Goal: Task Accomplishment & Management: Use online tool/utility

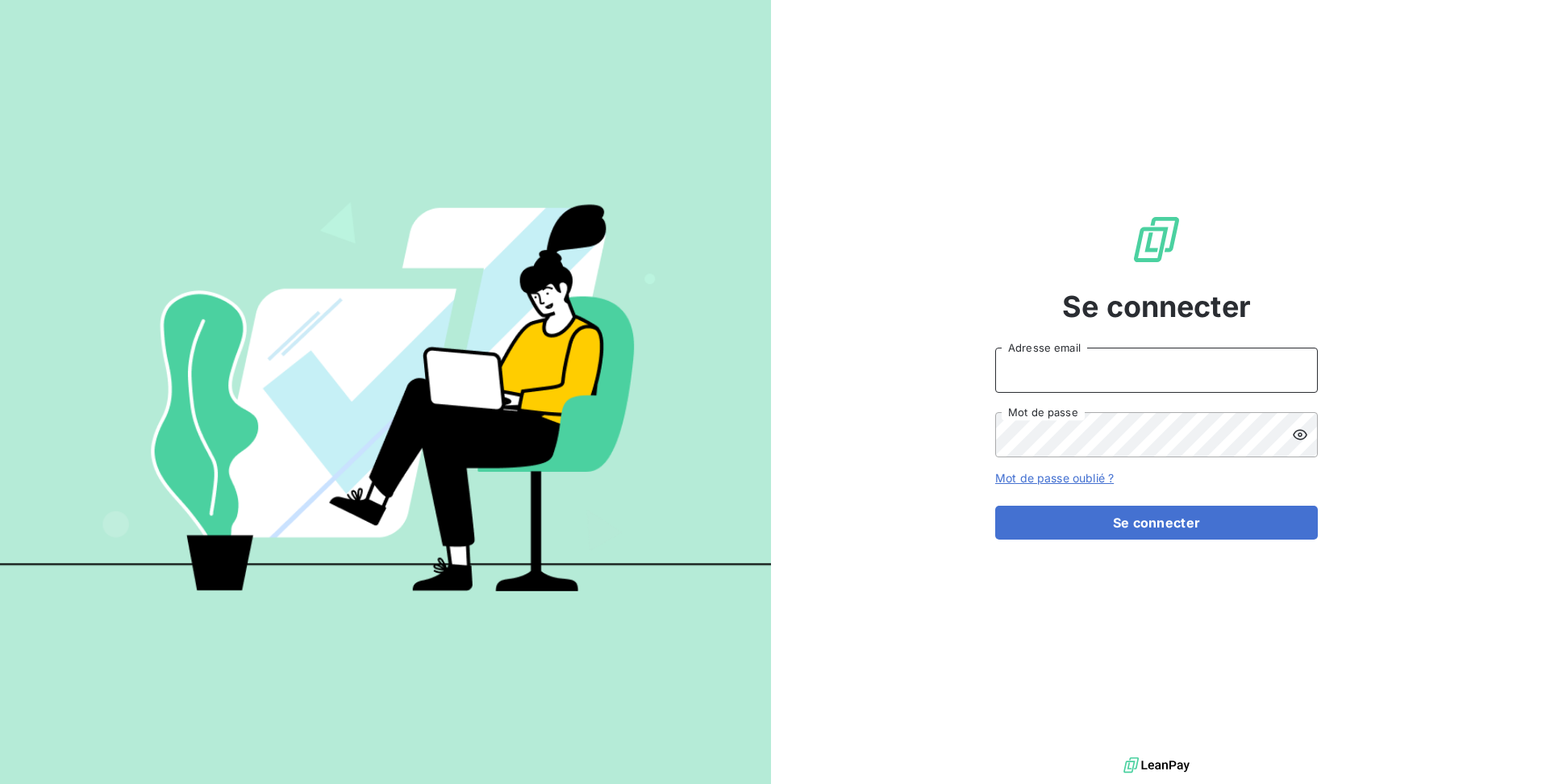
type input "[EMAIL_ADDRESS][DOMAIN_NAME]"
click at [1168, 337] on div "Se connecter mjmuraille@gmail.com Adresse email Mot de passe Mot de passe oubli…" at bounding box center [1156, 376] width 322 height 753
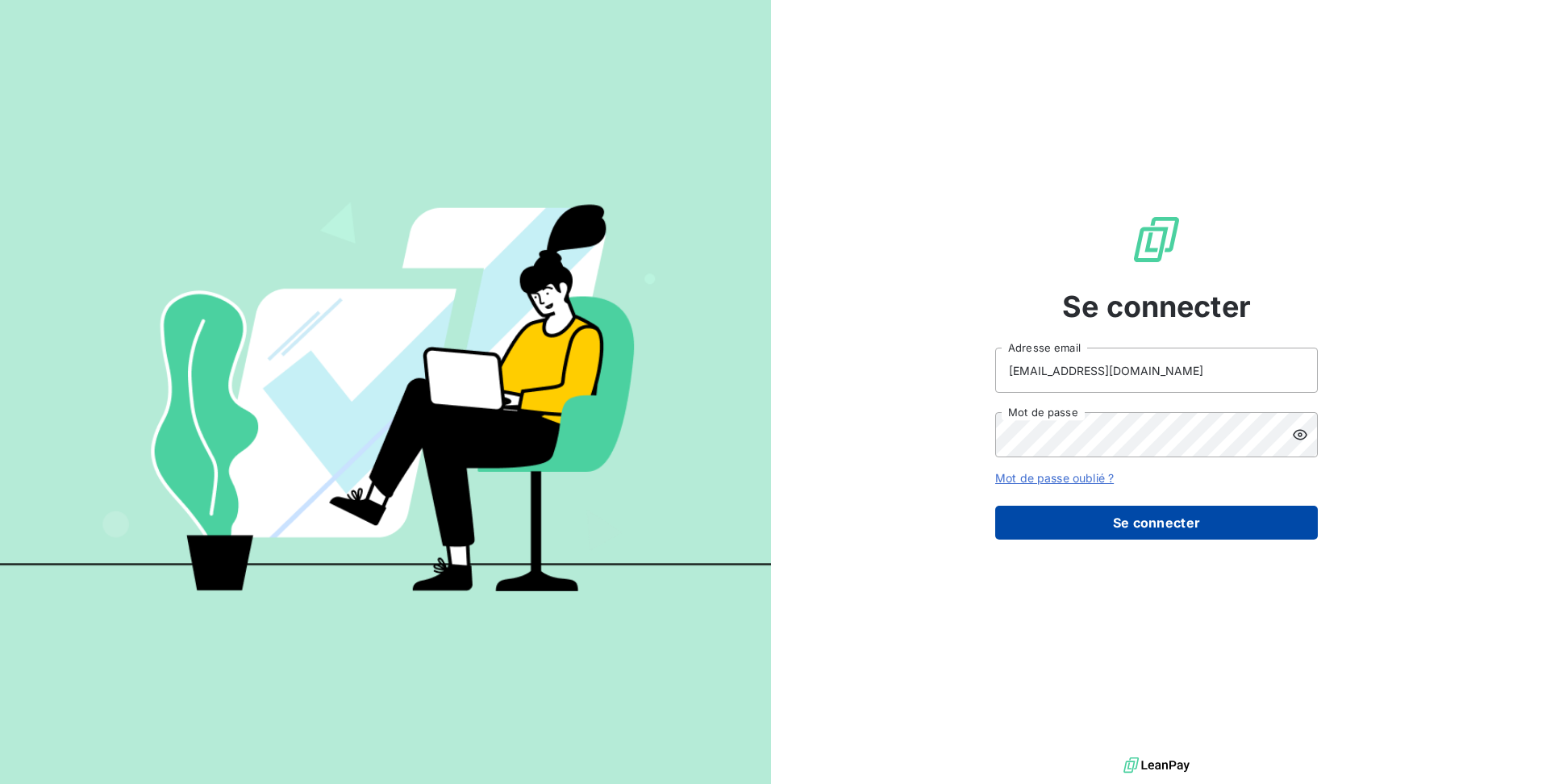
click at [1191, 523] on button "Se connecter" at bounding box center [1156, 522] width 322 height 34
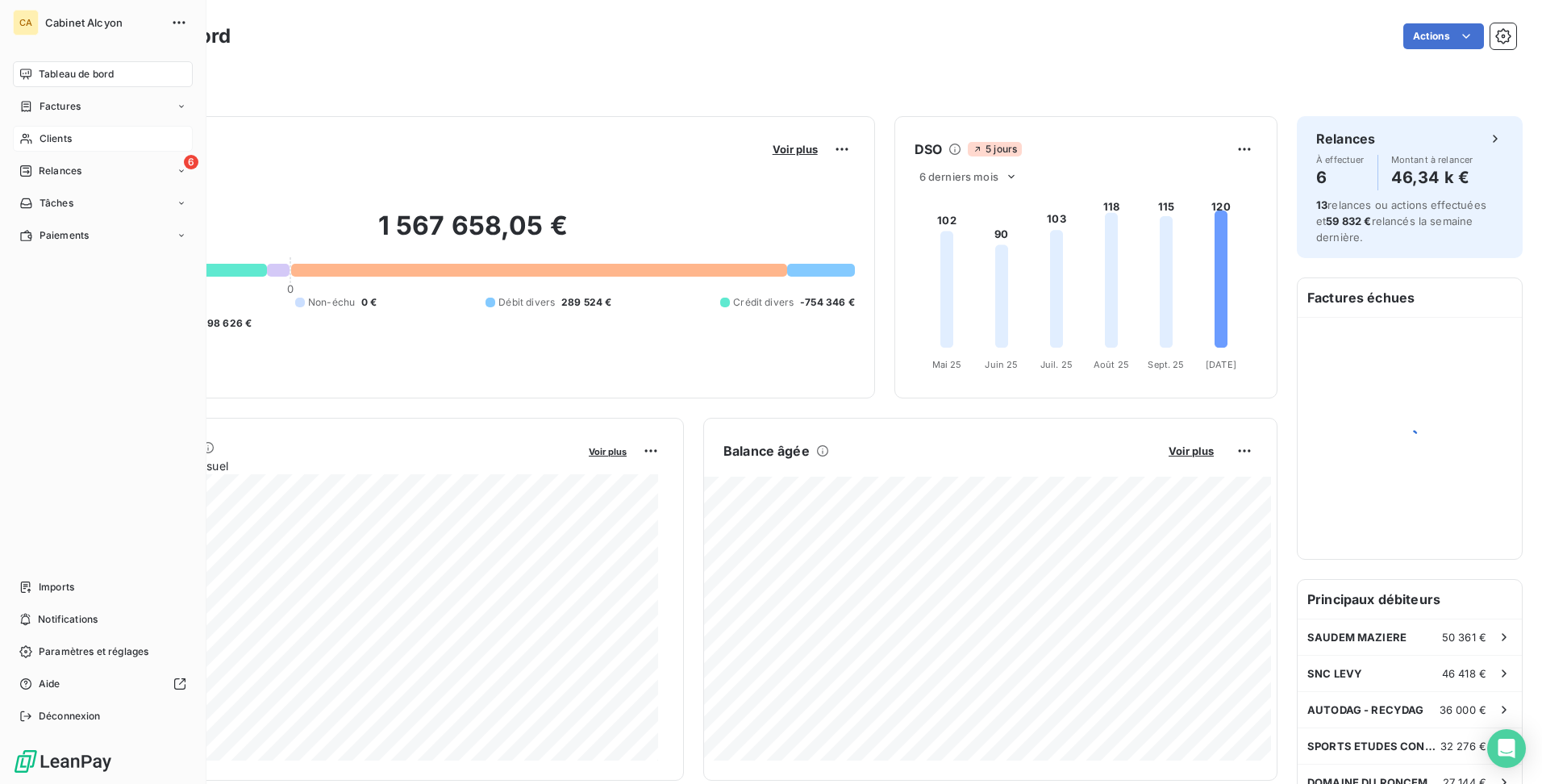
click at [37, 142] on div "Clients" at bounding box center [102, 138] width 180 height 26
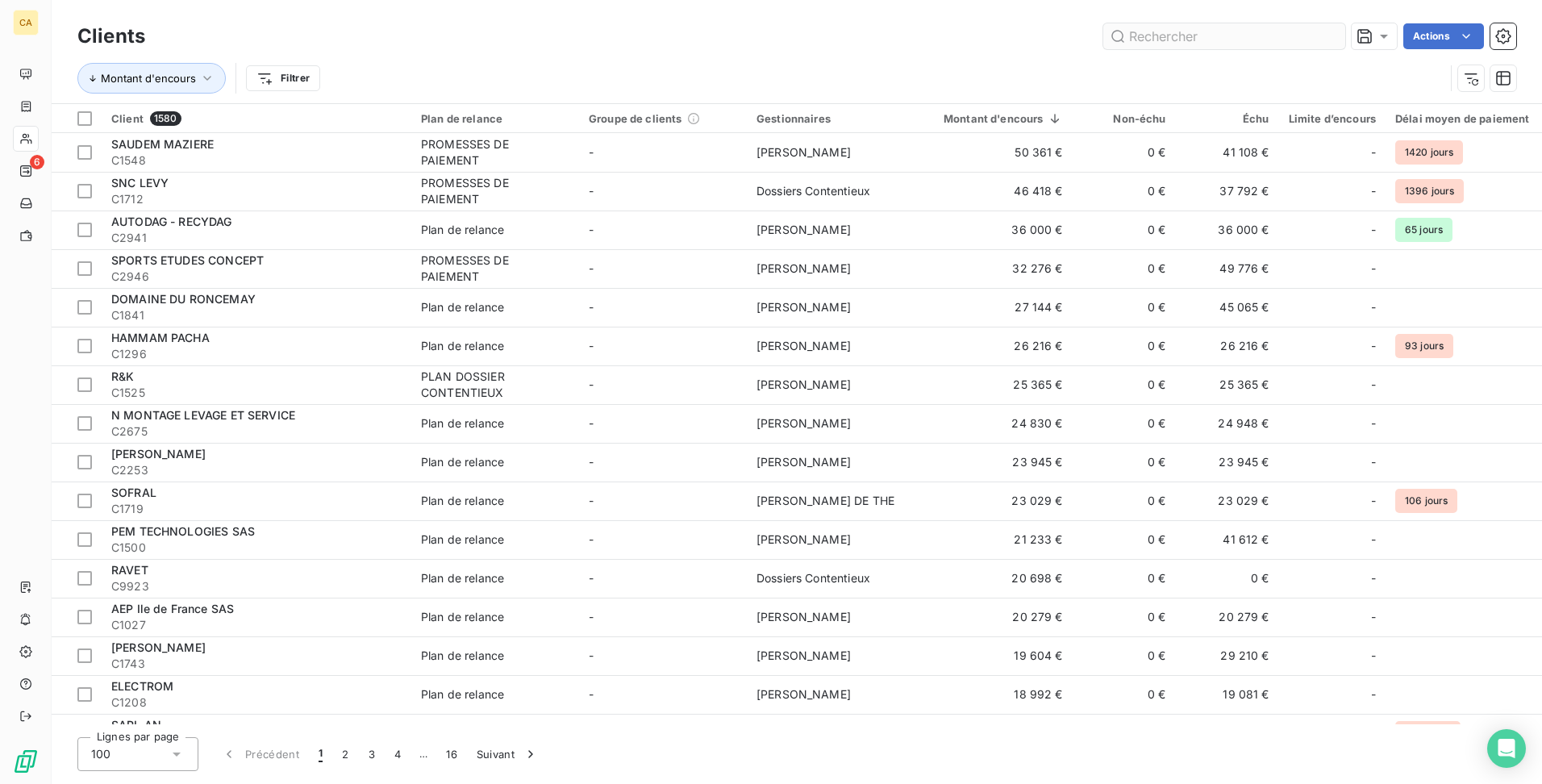
click at [1197, 27] on input "text" at bounding box center [1224, 36] width 242 height 26
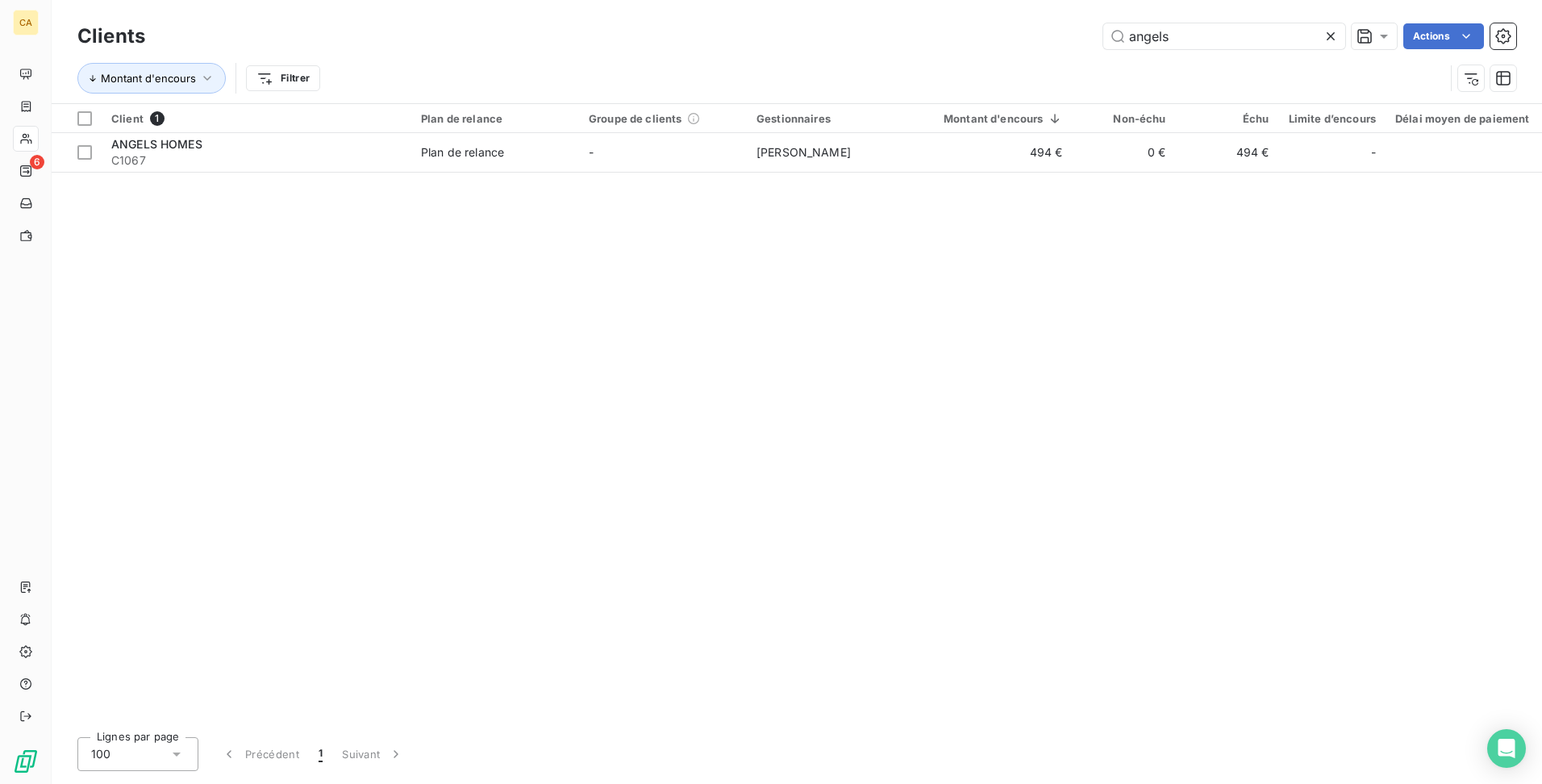
type input "angels"
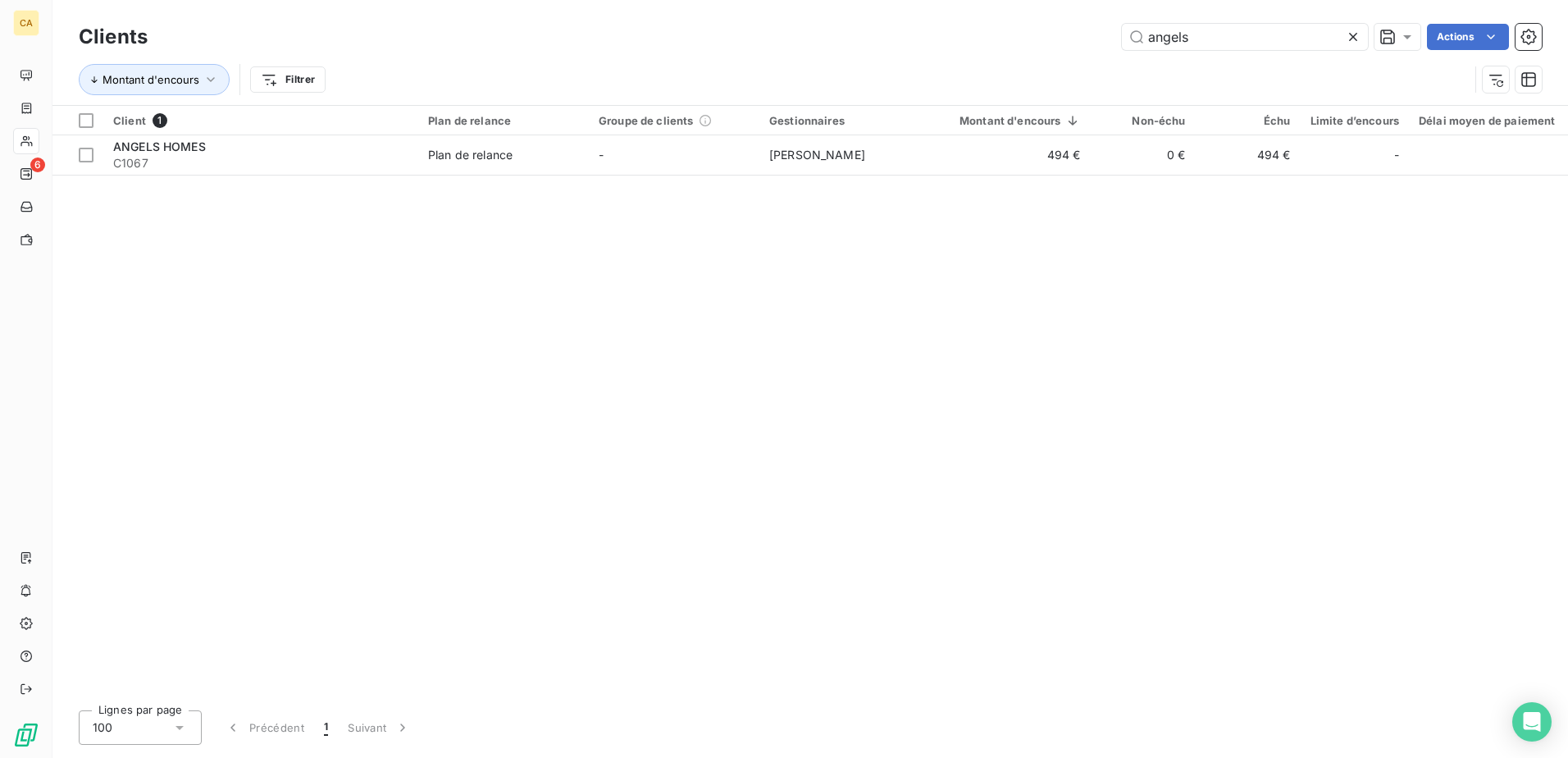
click at [409, 513] on div "Client 1 Plan de relance Groupe de clients Gestionnaires Montant d'encours Non-…" at bounding box center [810, 401] width 1516 height 591
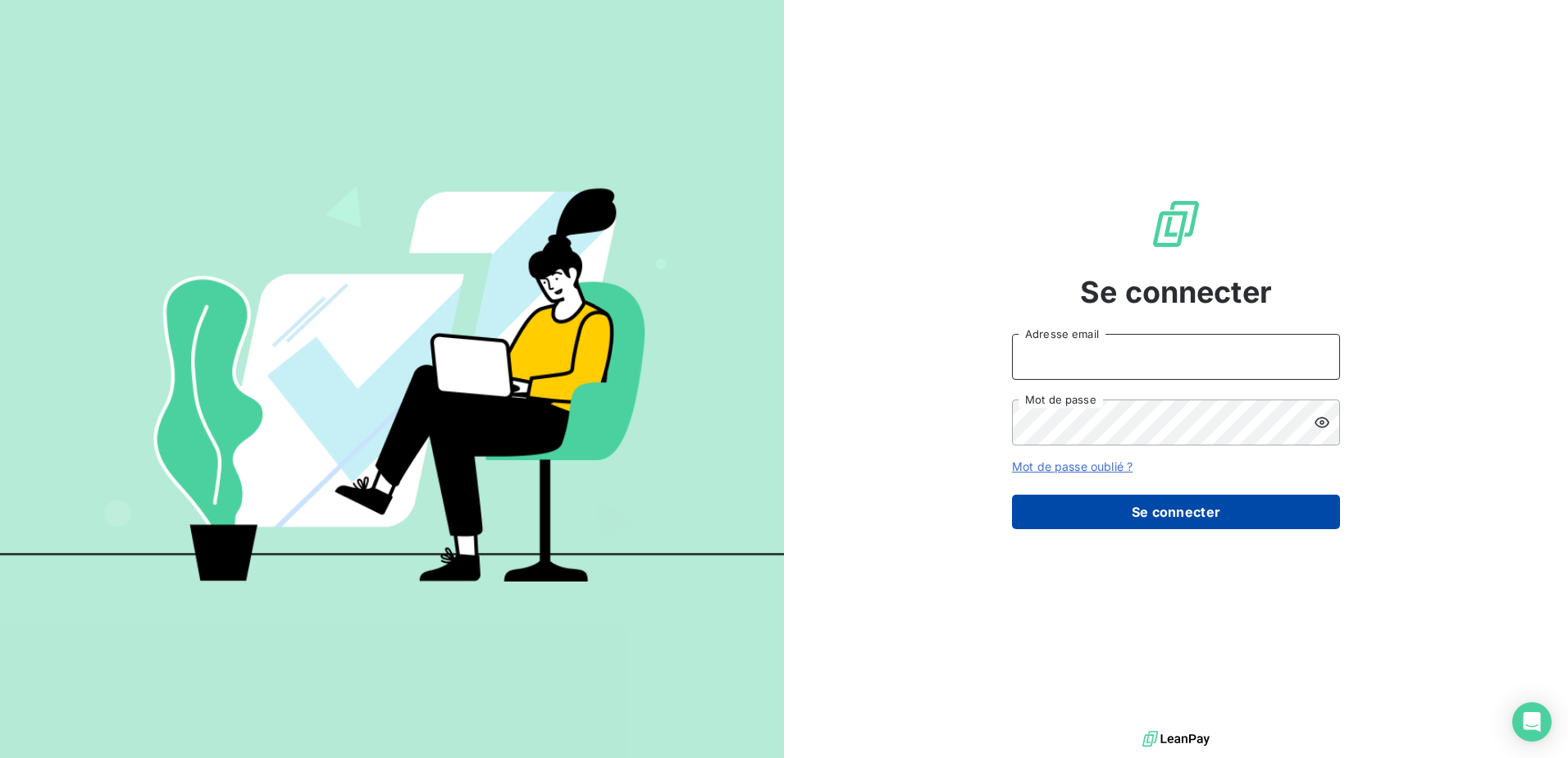
type input "[EMAIL_ADDRESS][DOMAIN_NAME]"
click at [1196, 521] on button "Se connecter" at bounding box center [1176, 512] width 328 height 34
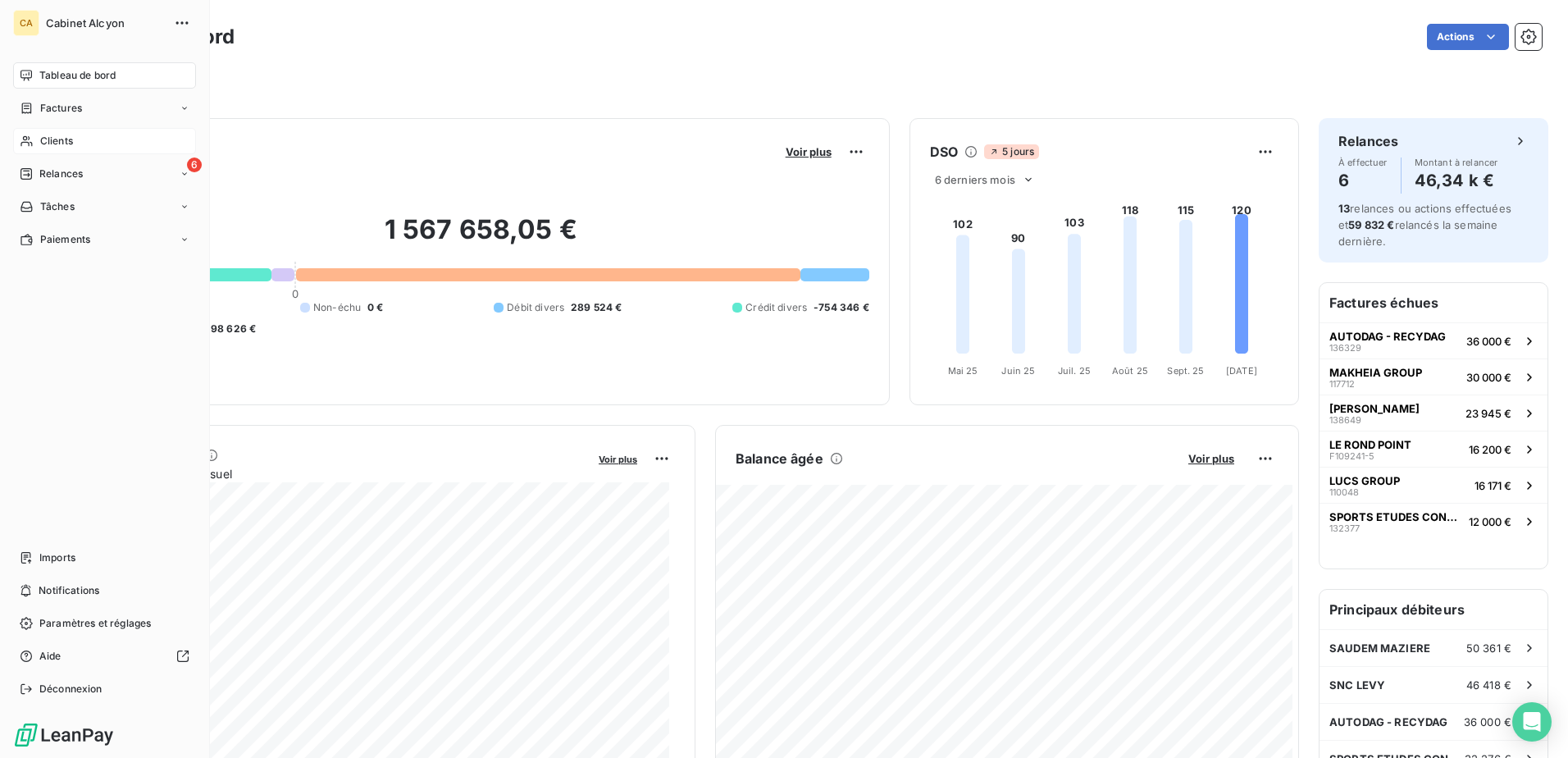
click at [62, 142] on span "Clients" at bounding box center [57, 141] width 33 height 15
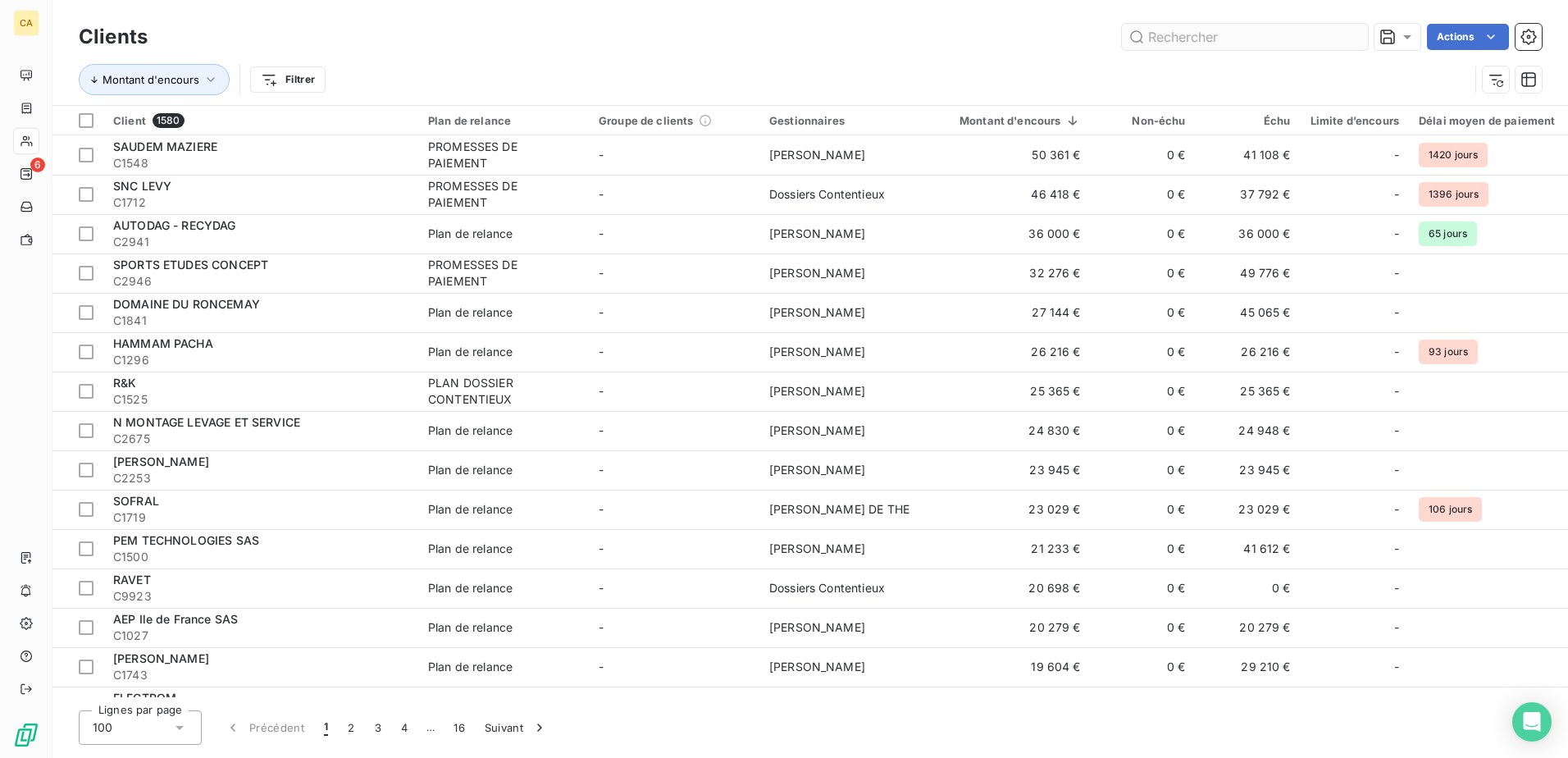
click at [1221, 33] on input "text" at bounding box center [1244, 37] width 246 height 27
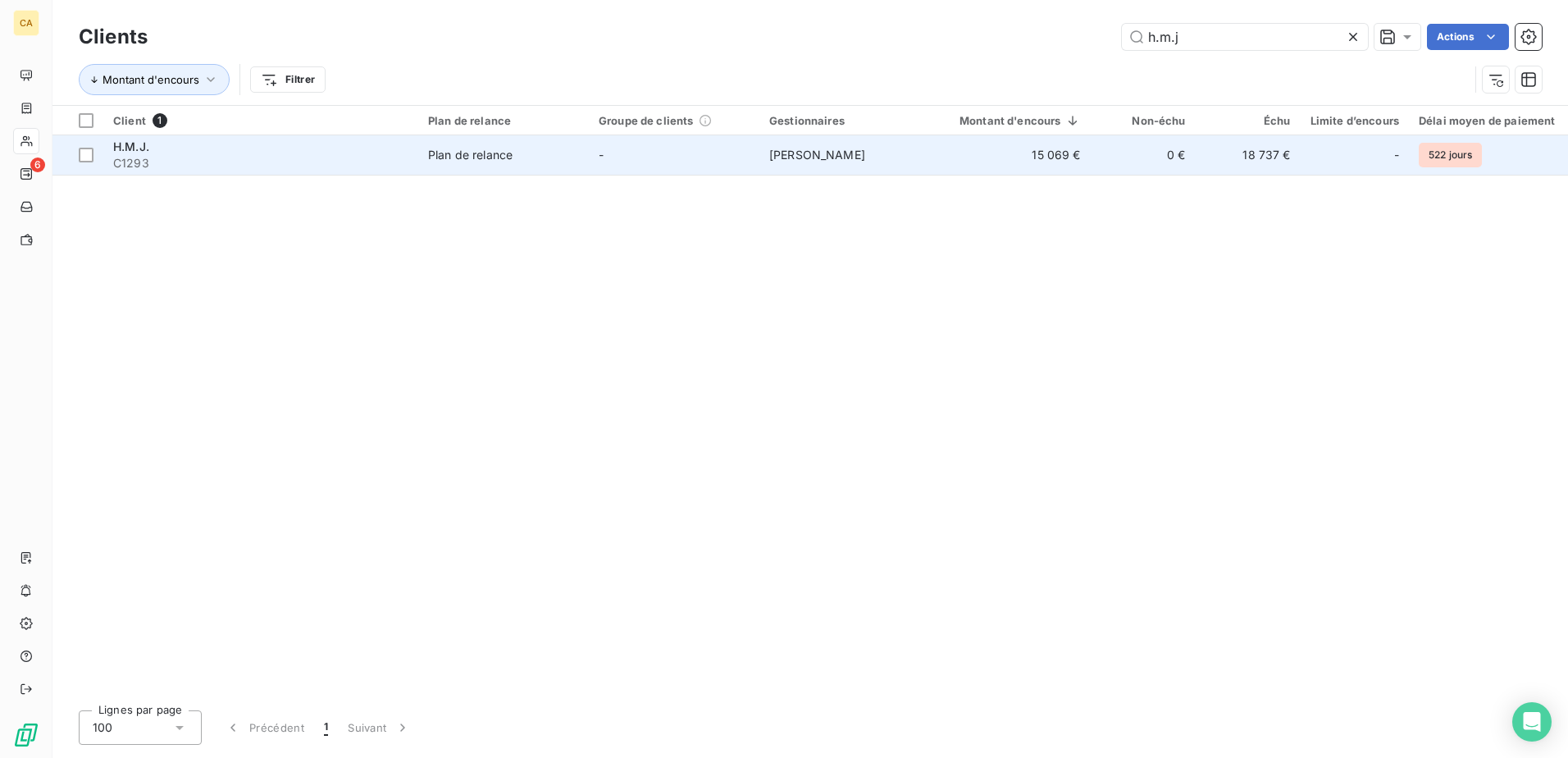
type input "h.m.j"
click at [1043, 155] on td "15 069 €" at bounding box center [1009, 155] width 160 height 39
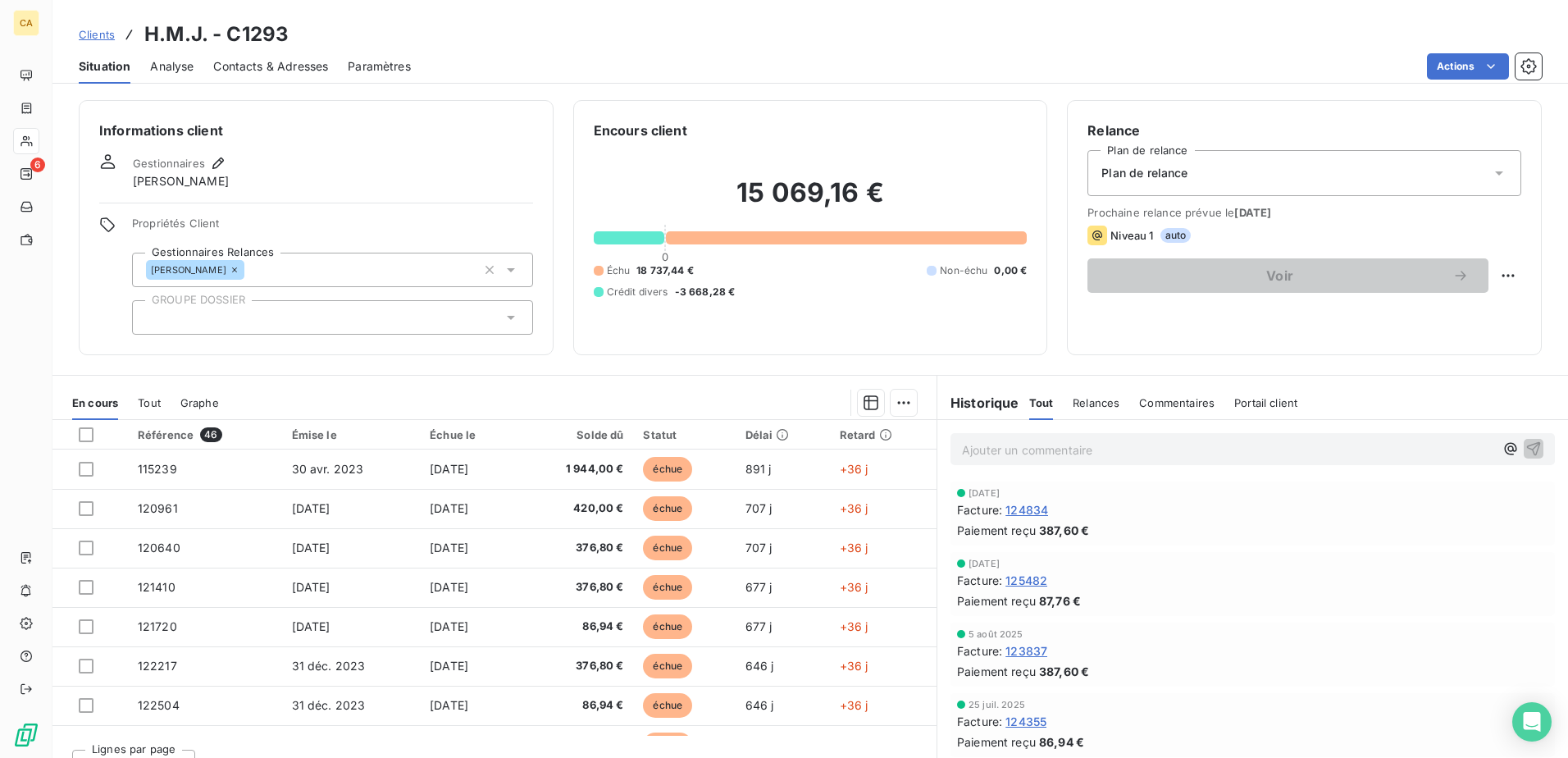
click at [150, 401] on span "Tout" at bounding box center [149, 402] width 23 height 13
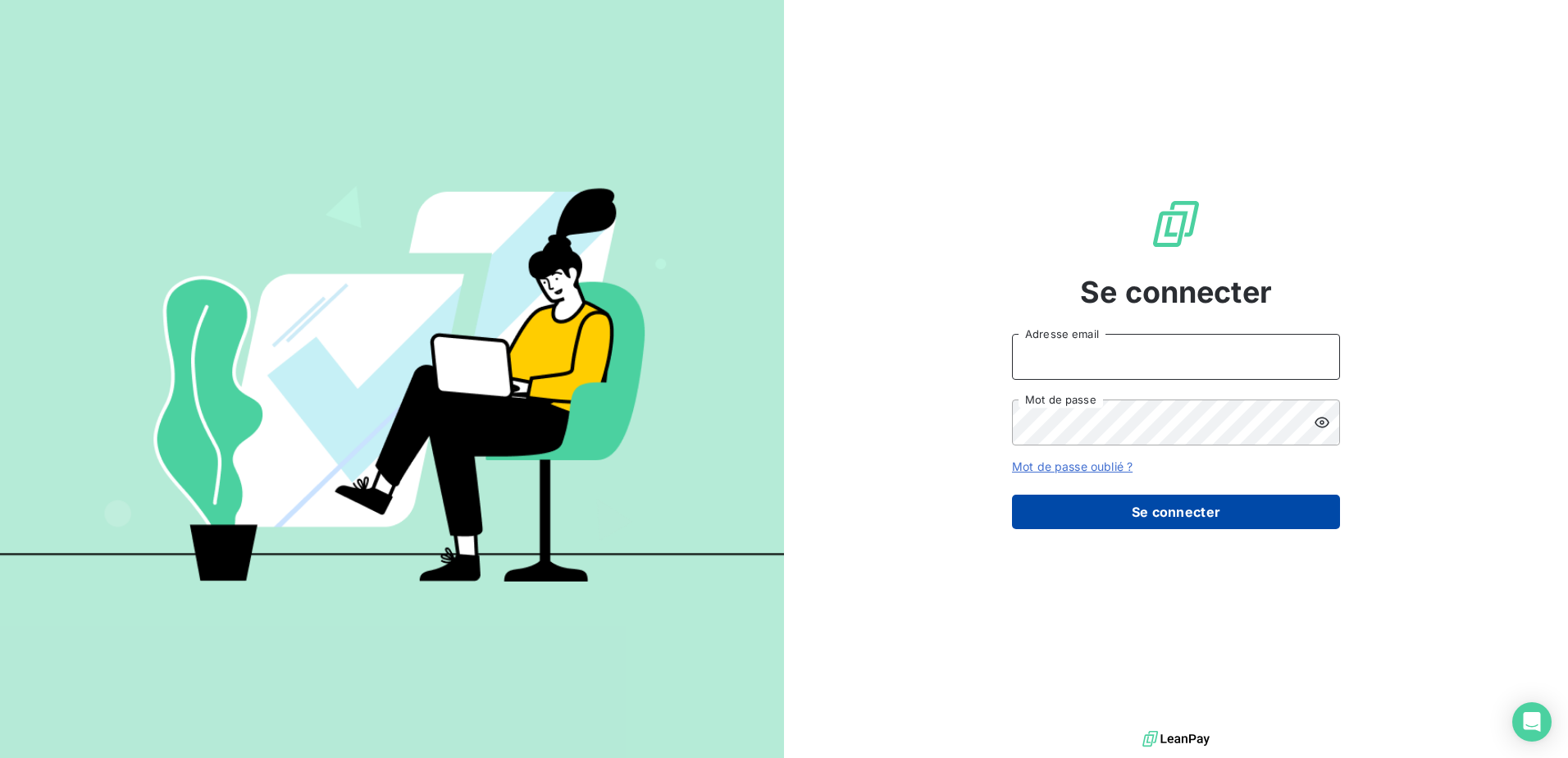
type input "[EMAIL_ADDRESS][DOMAIN_NAME]"
click at [1194, 515] on button "Se connecter" at bounding box center [1176, 512] width 328 height 34
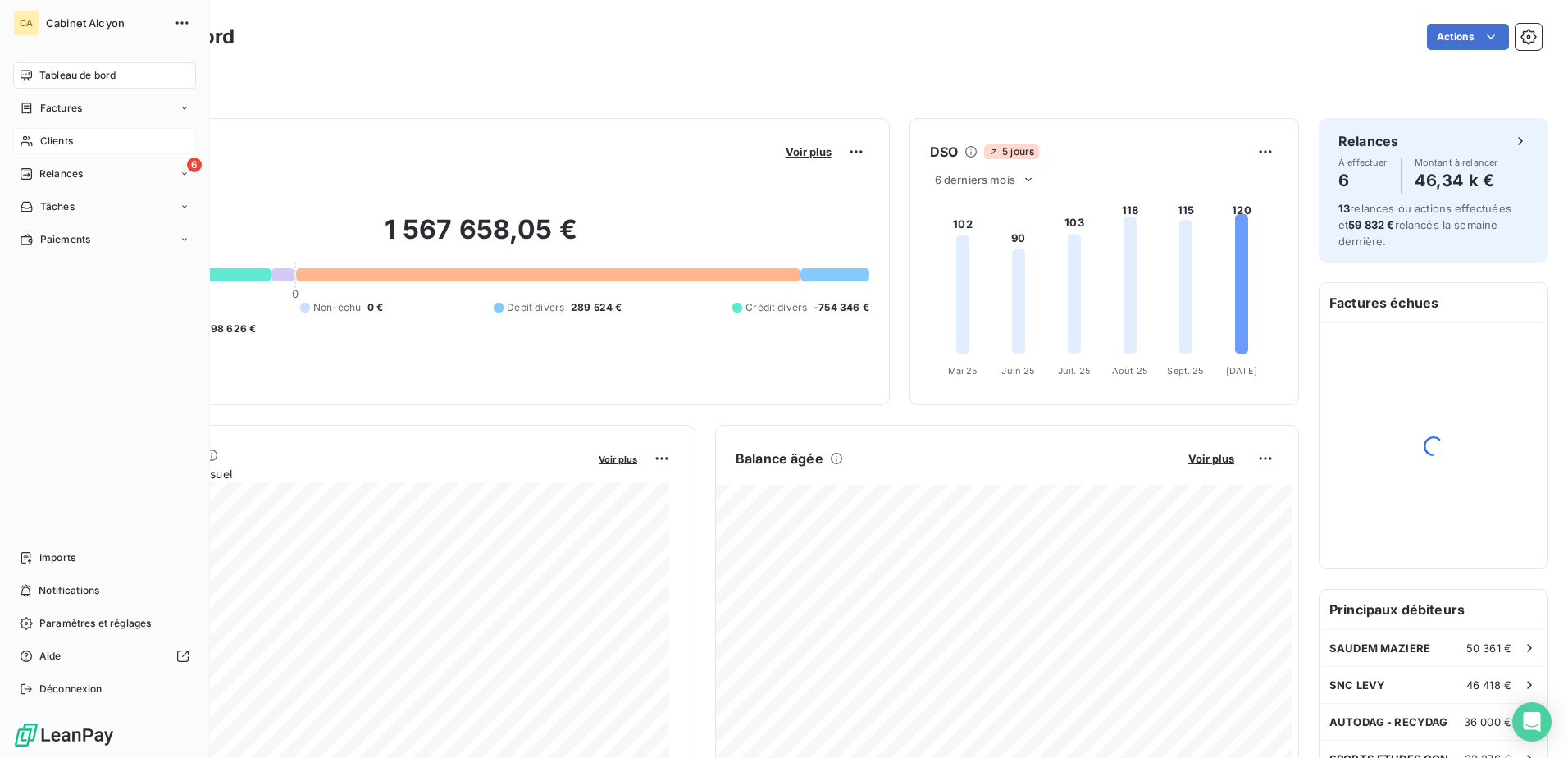
click at [27, 142] on icon at bounding box center [26, 142] width 11 height 10
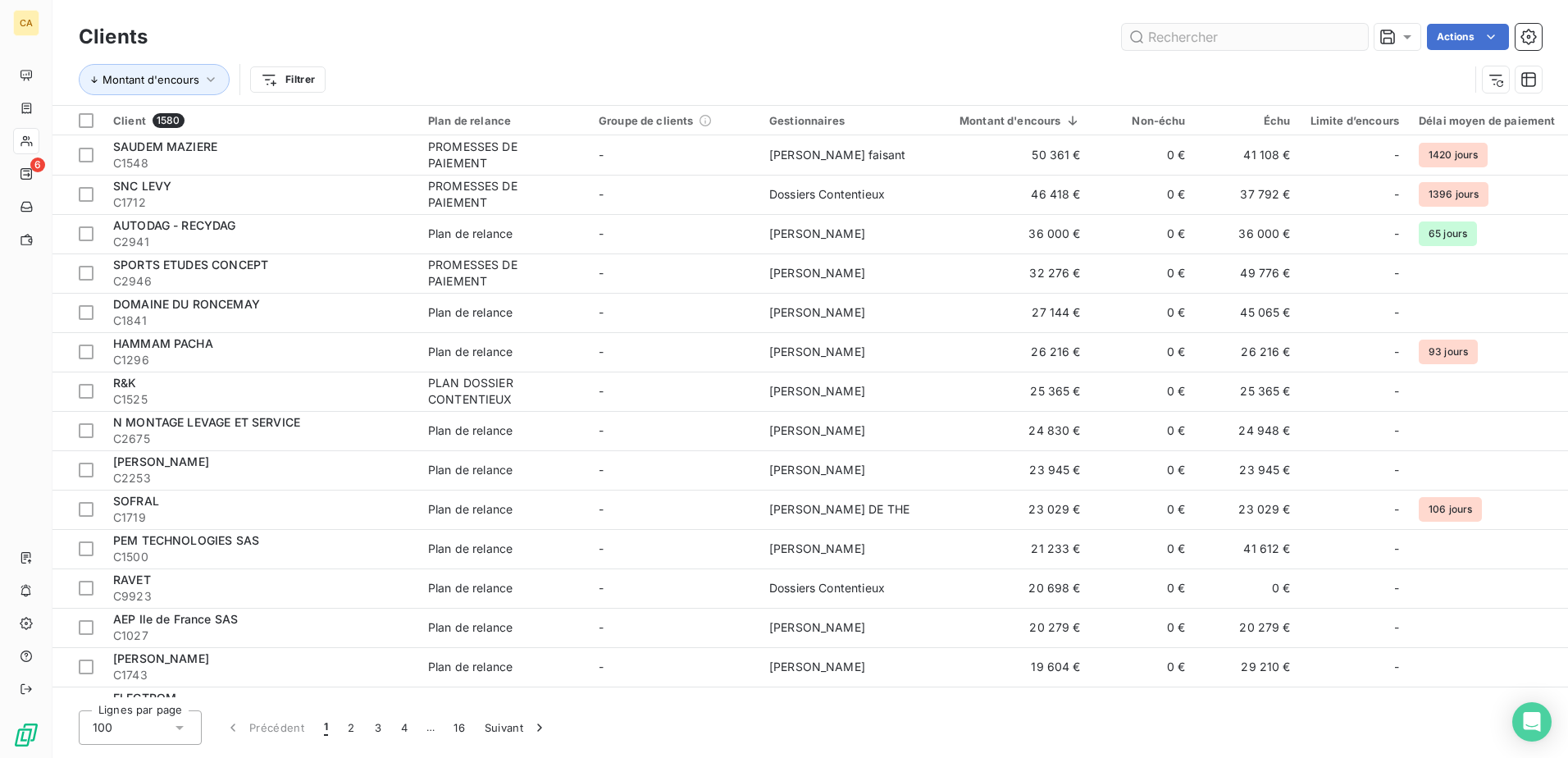
click at [1213, 45] on input "text" at bounding box center [1244, 37] width 246 height 27
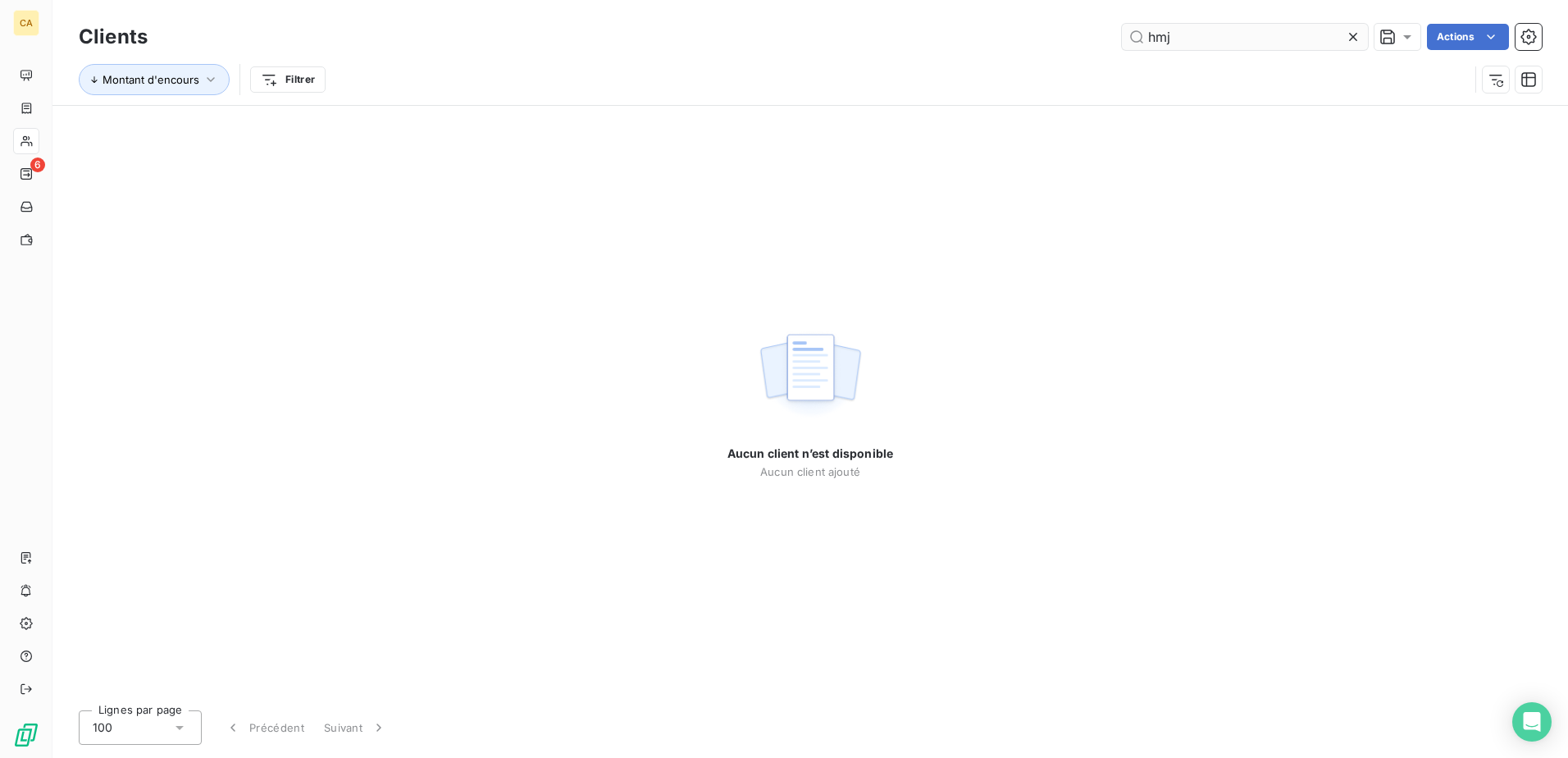
click at [1219, 42] on input "hmj" at bounding box center [1244, 37] width 246 height 27
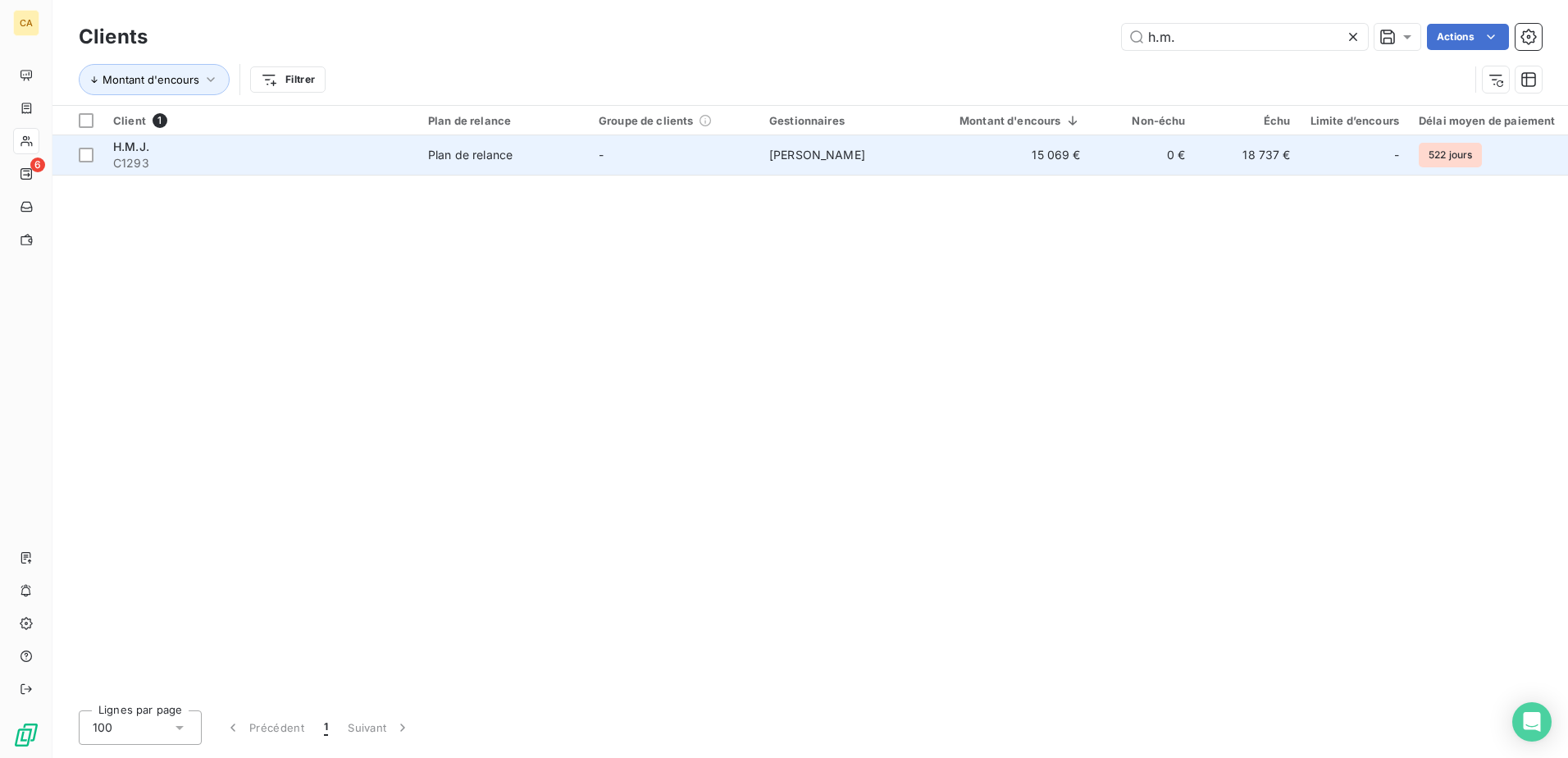
type input "h.m."
click at [165, 146] on div "H.M.J." at bounding box center [261, 146] width 295 height 16
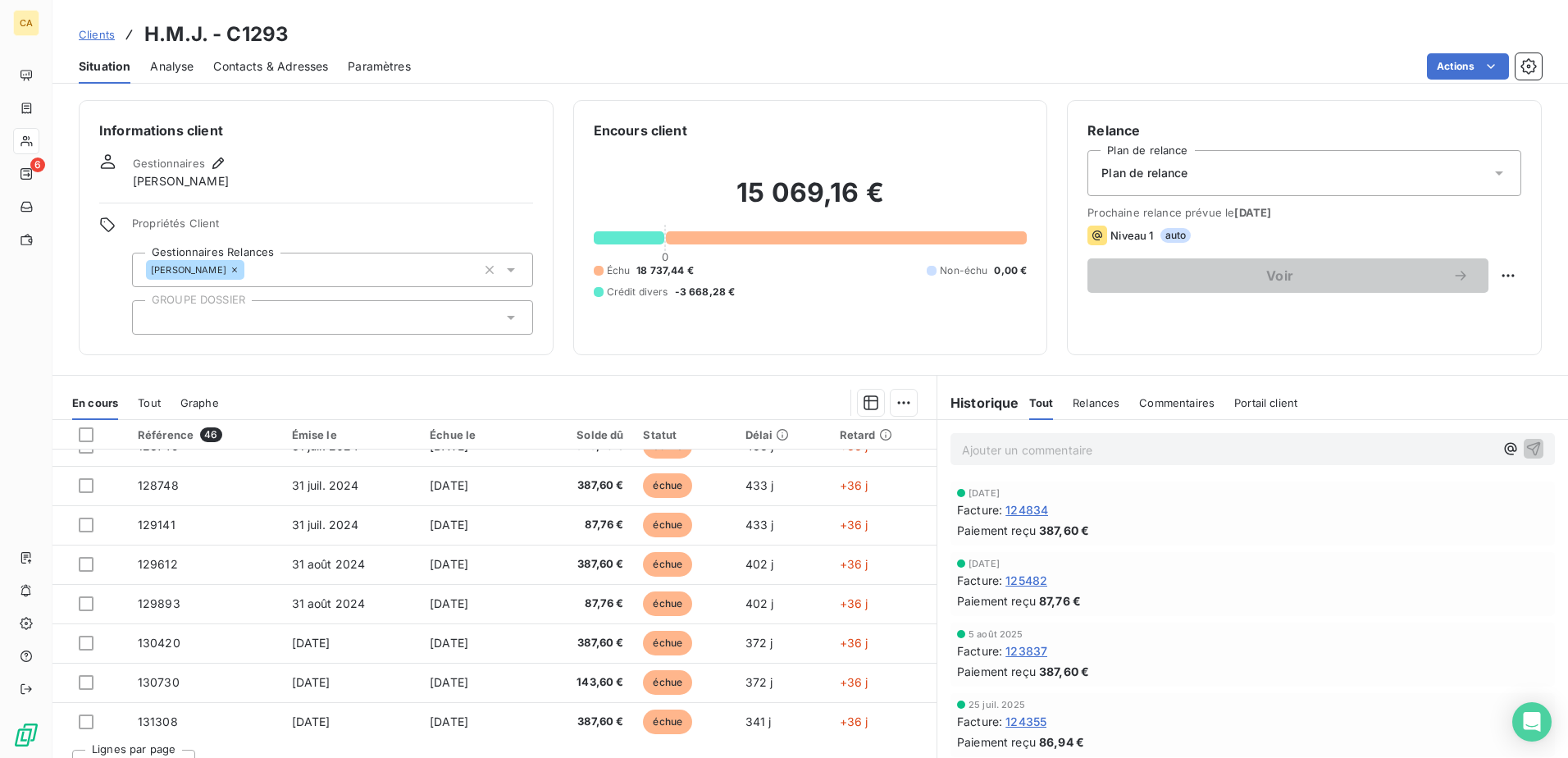
scroll to position [699, 0]
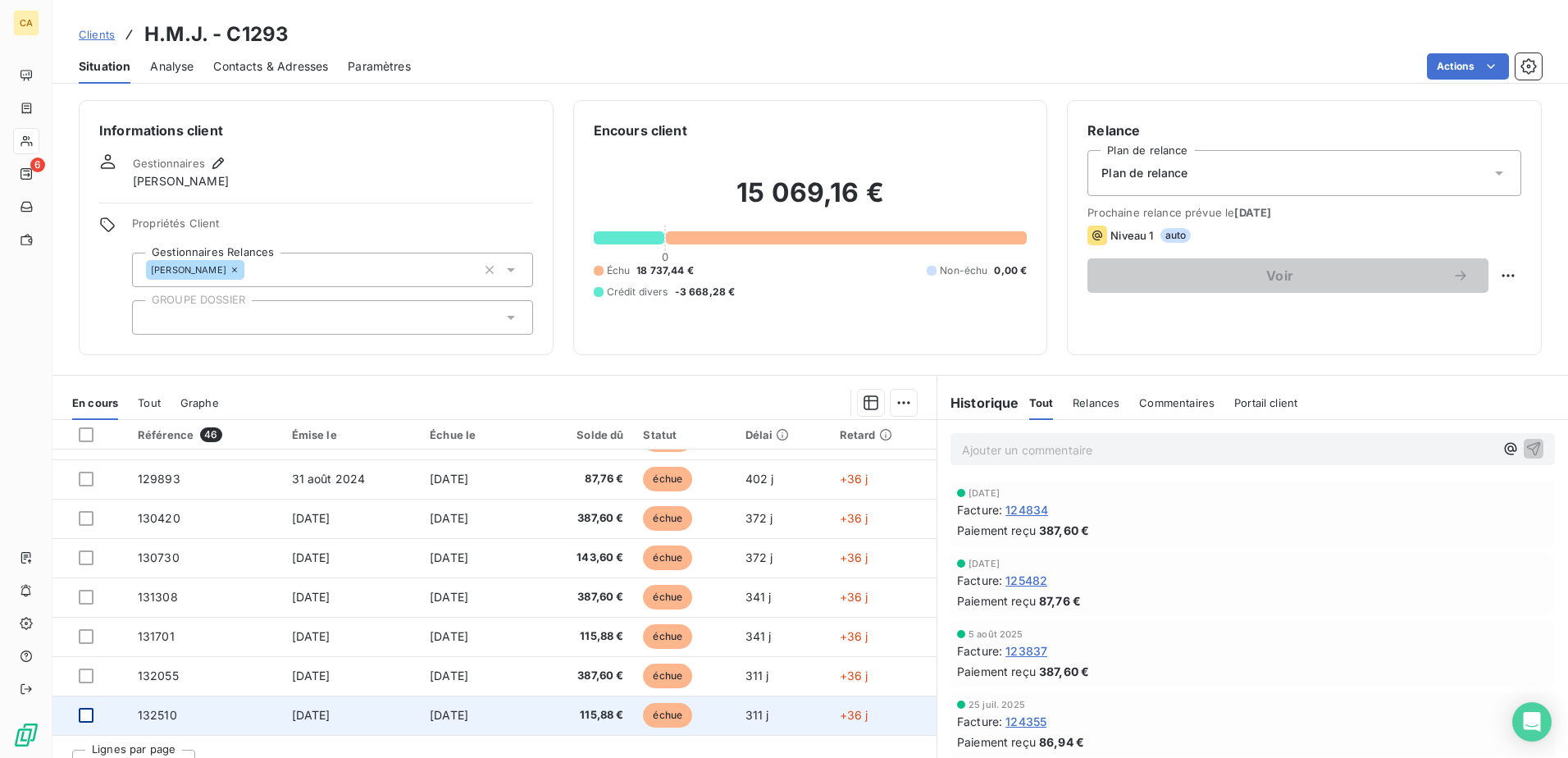
click at [83, 719] on div at bounding box center [86, 715] width 15 height 15
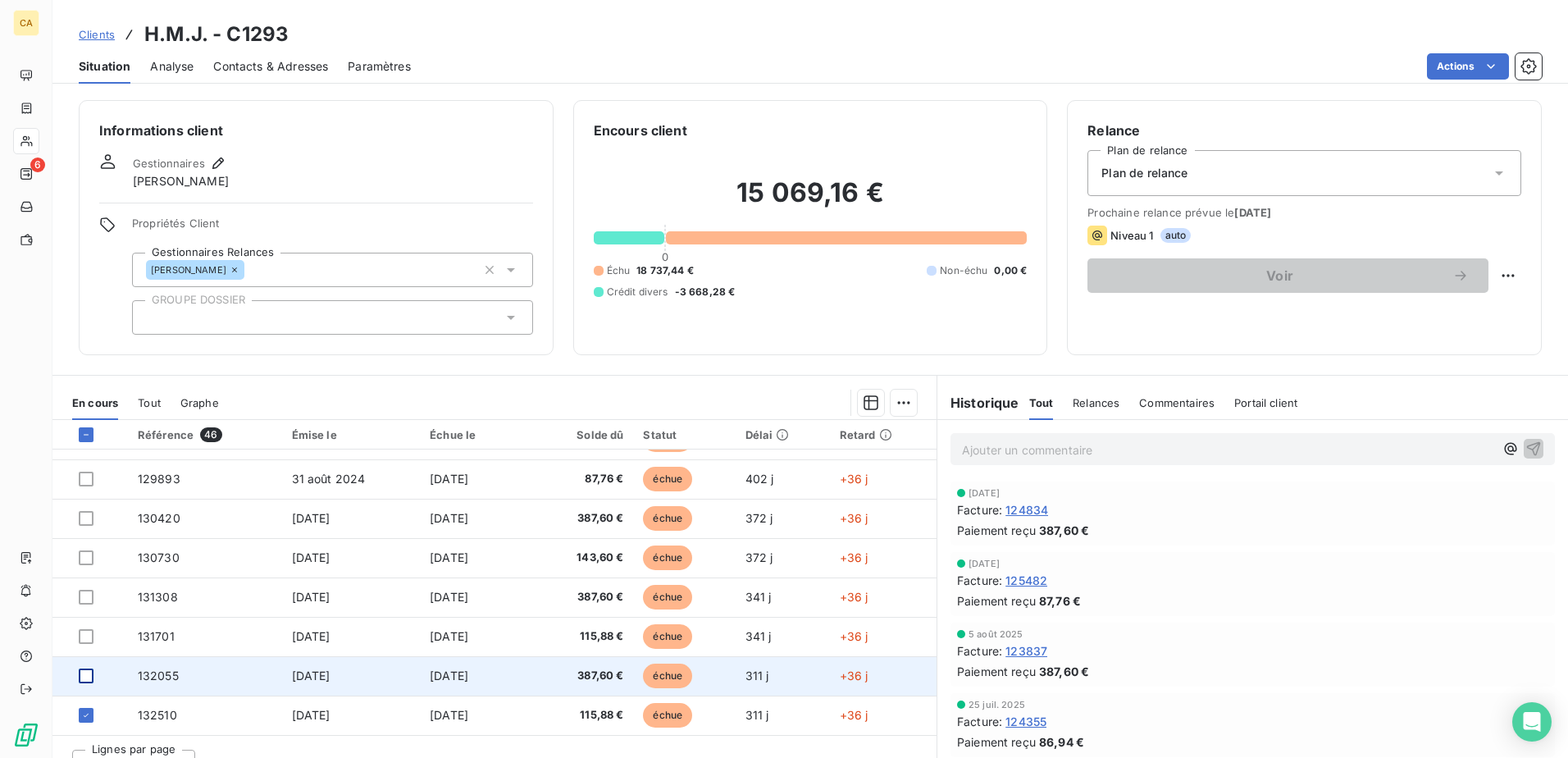
click at [86, 664] on td at bounding box center [90, 676] width 76 height 39
click at [83, 675] on div at bounding box center [86, 676] width 15 height 15
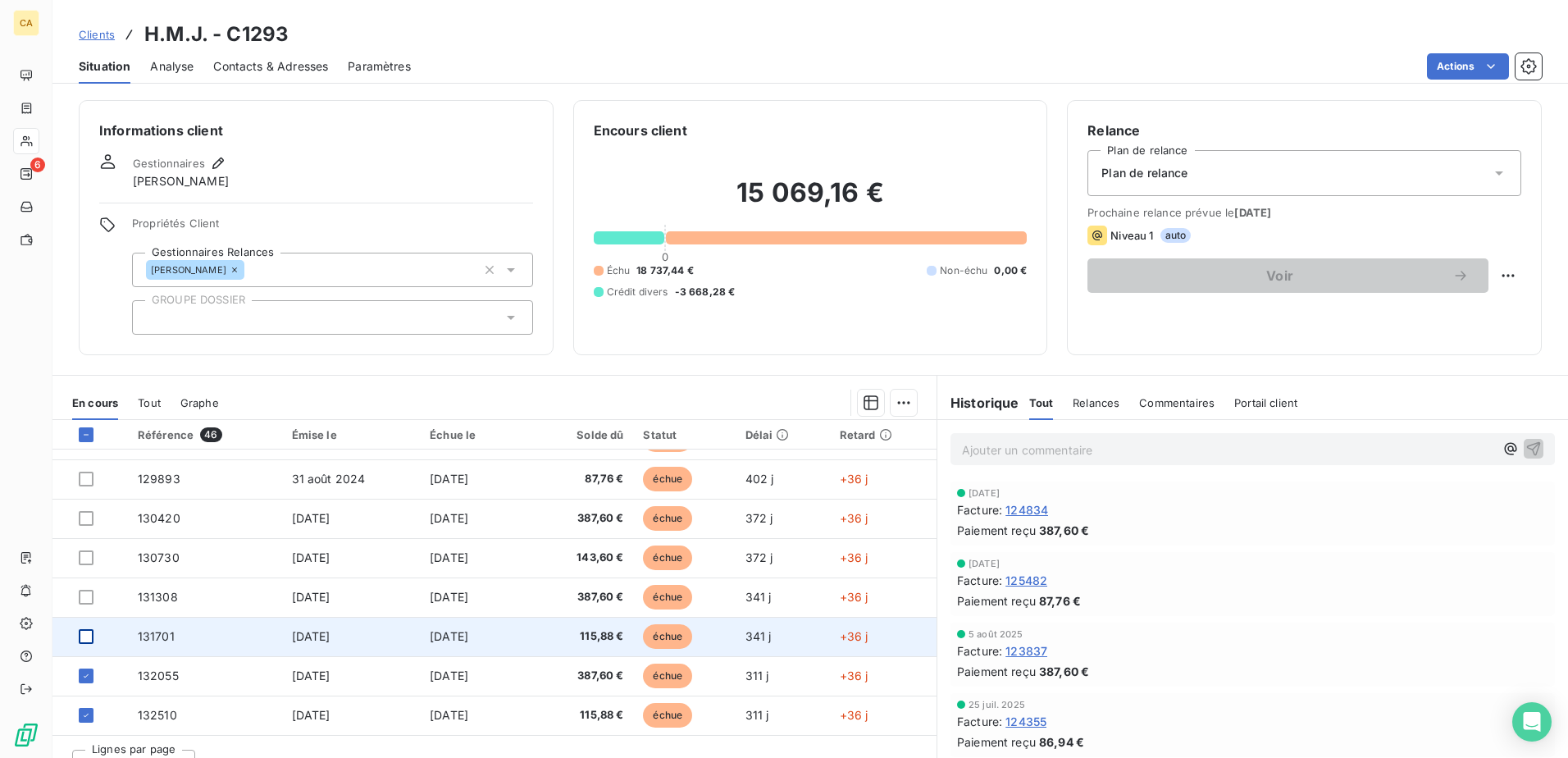
click at [88, 640] on div at bounding box center [86, 636] width 15 height 15
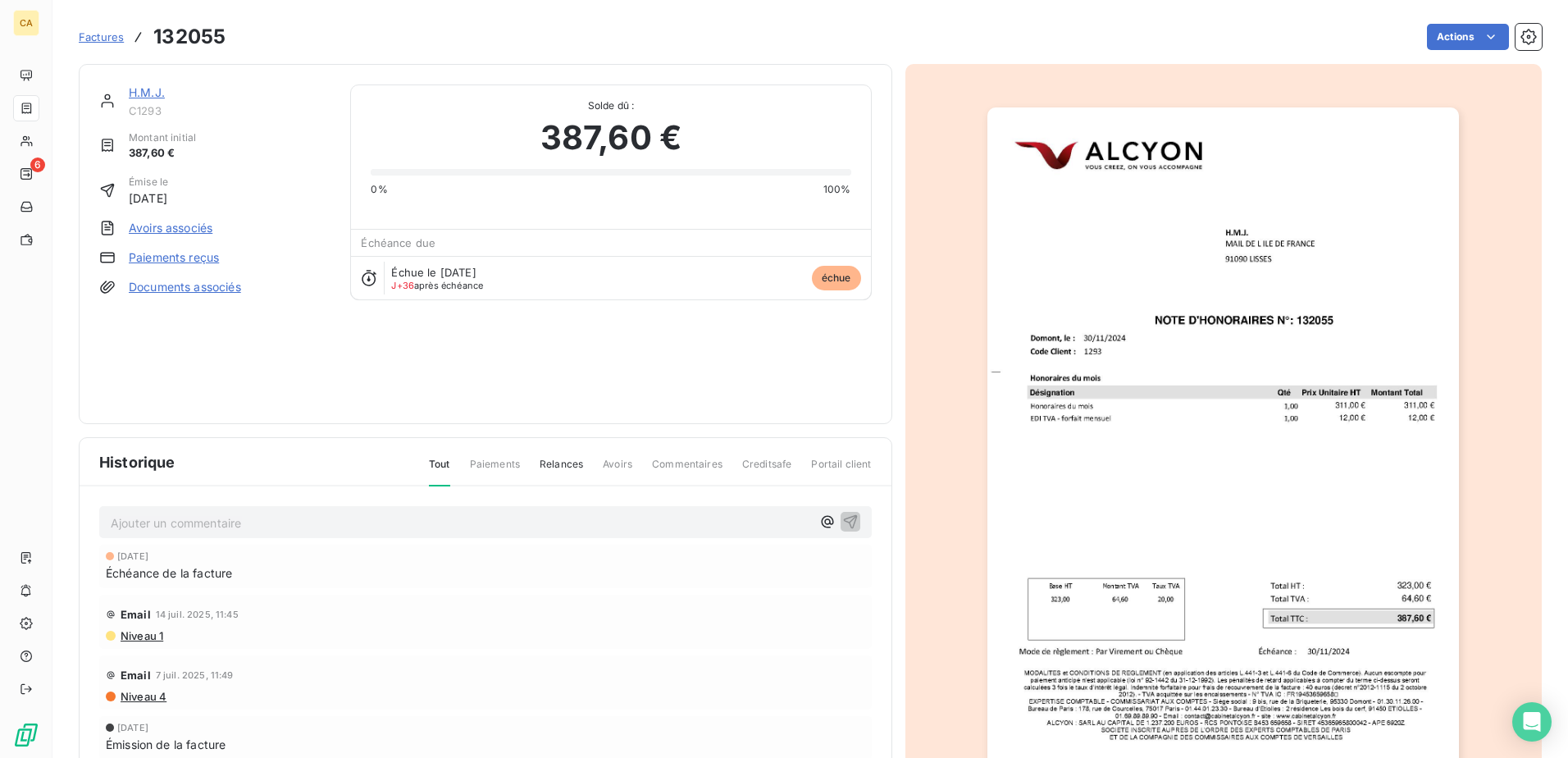
click at [89, 601] on div "Ajouter un commentaire ﻿ 1 sept. 2025 Échéance de la facture Email 14 juil. 202…" at bounding box center [486, 656] width 812 height 339
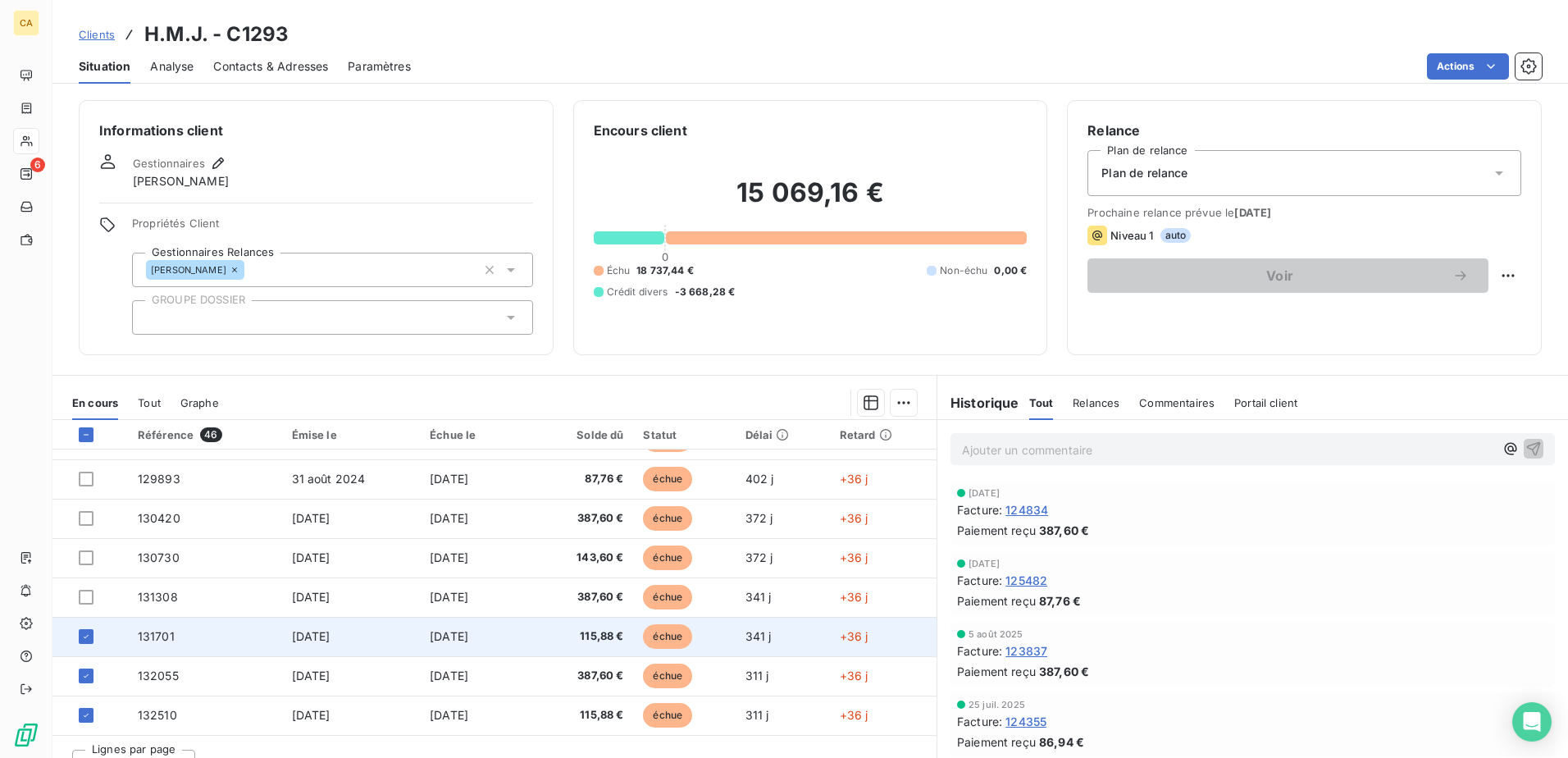
scroll to position [27, 0]
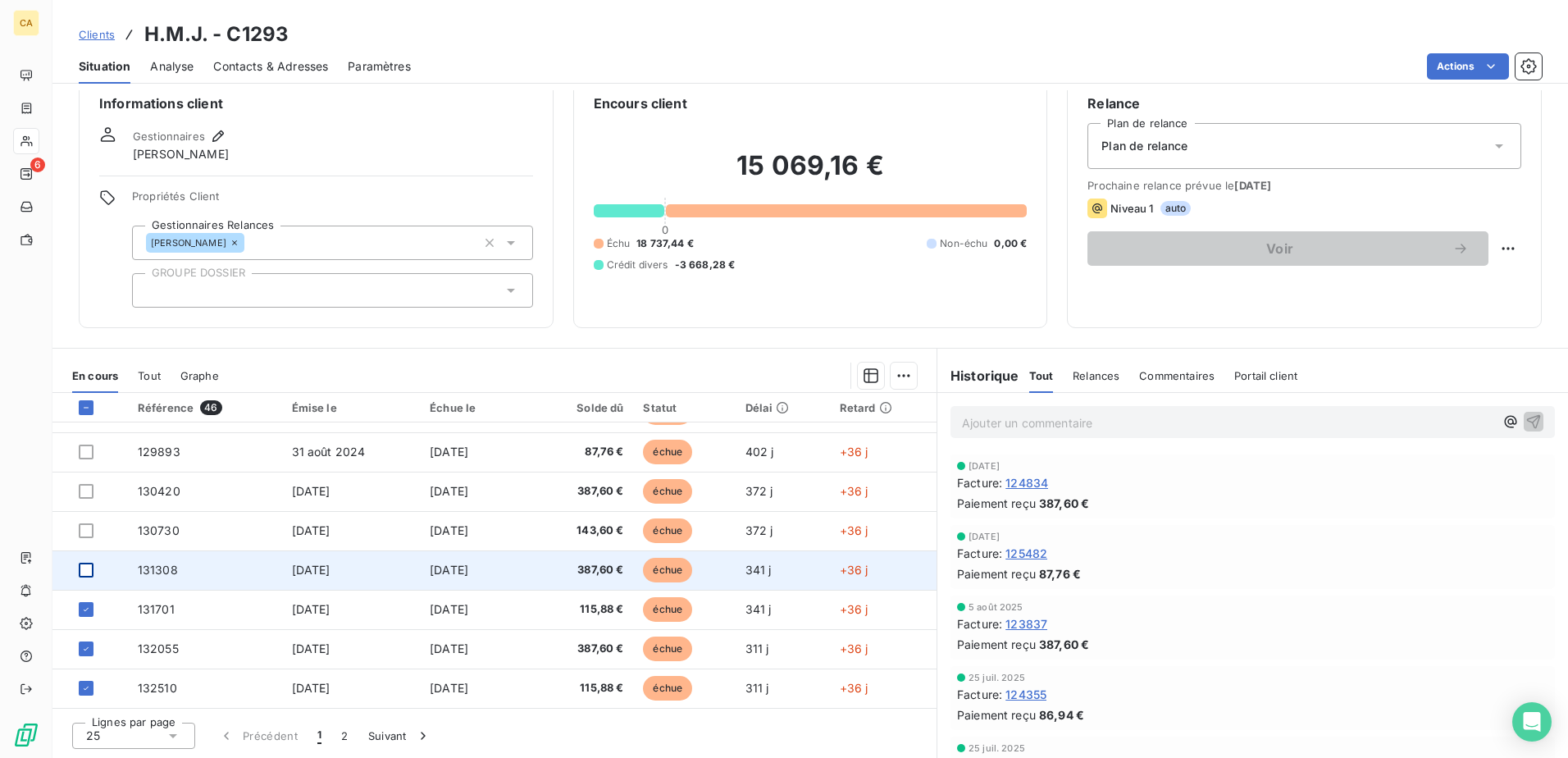
click at [87, 569] on div at bounding box center [86, 569] width 15 height 15
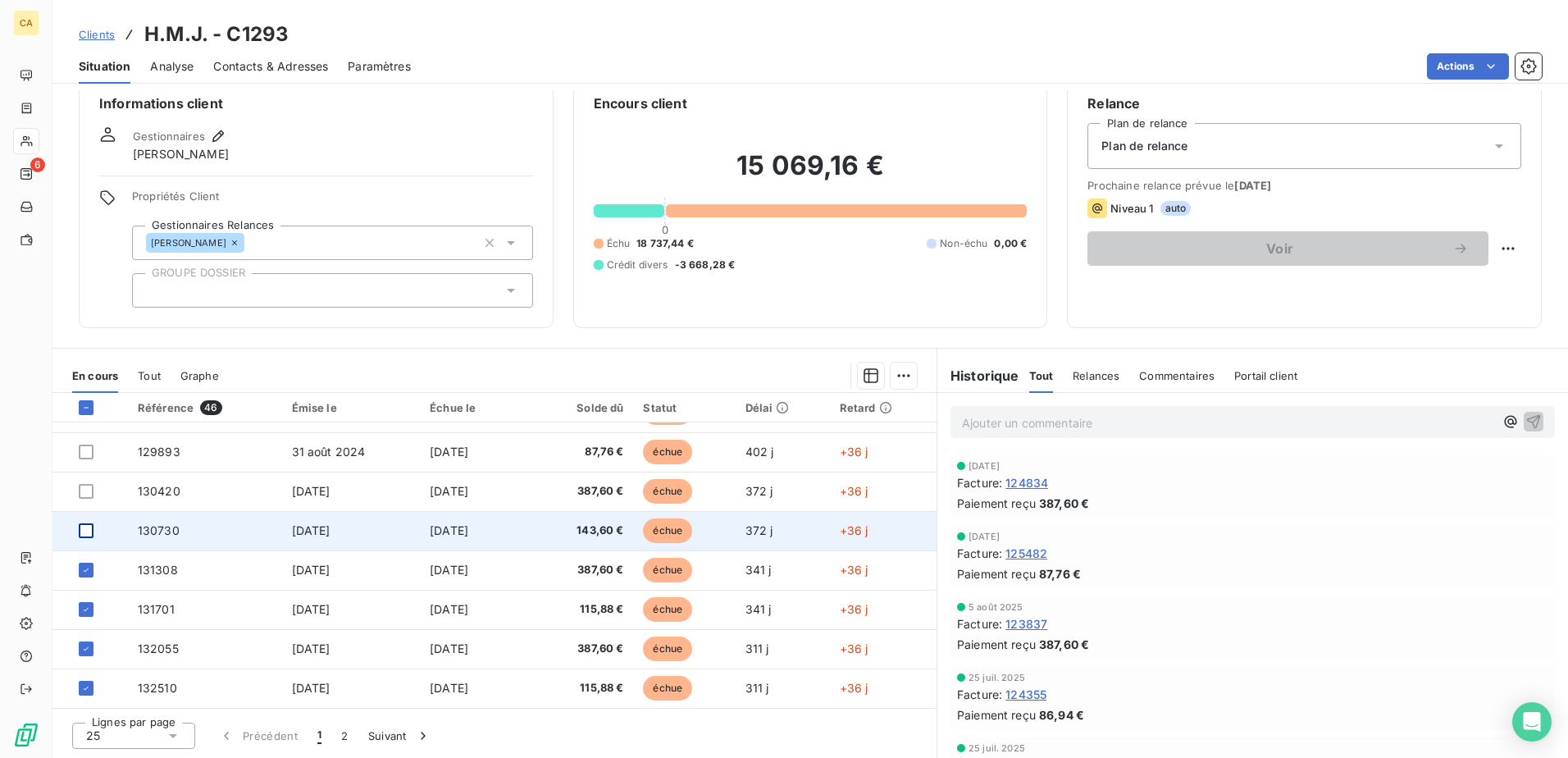
click at [87, 533] on div at bounding box center [86, 531] width 15 height 15
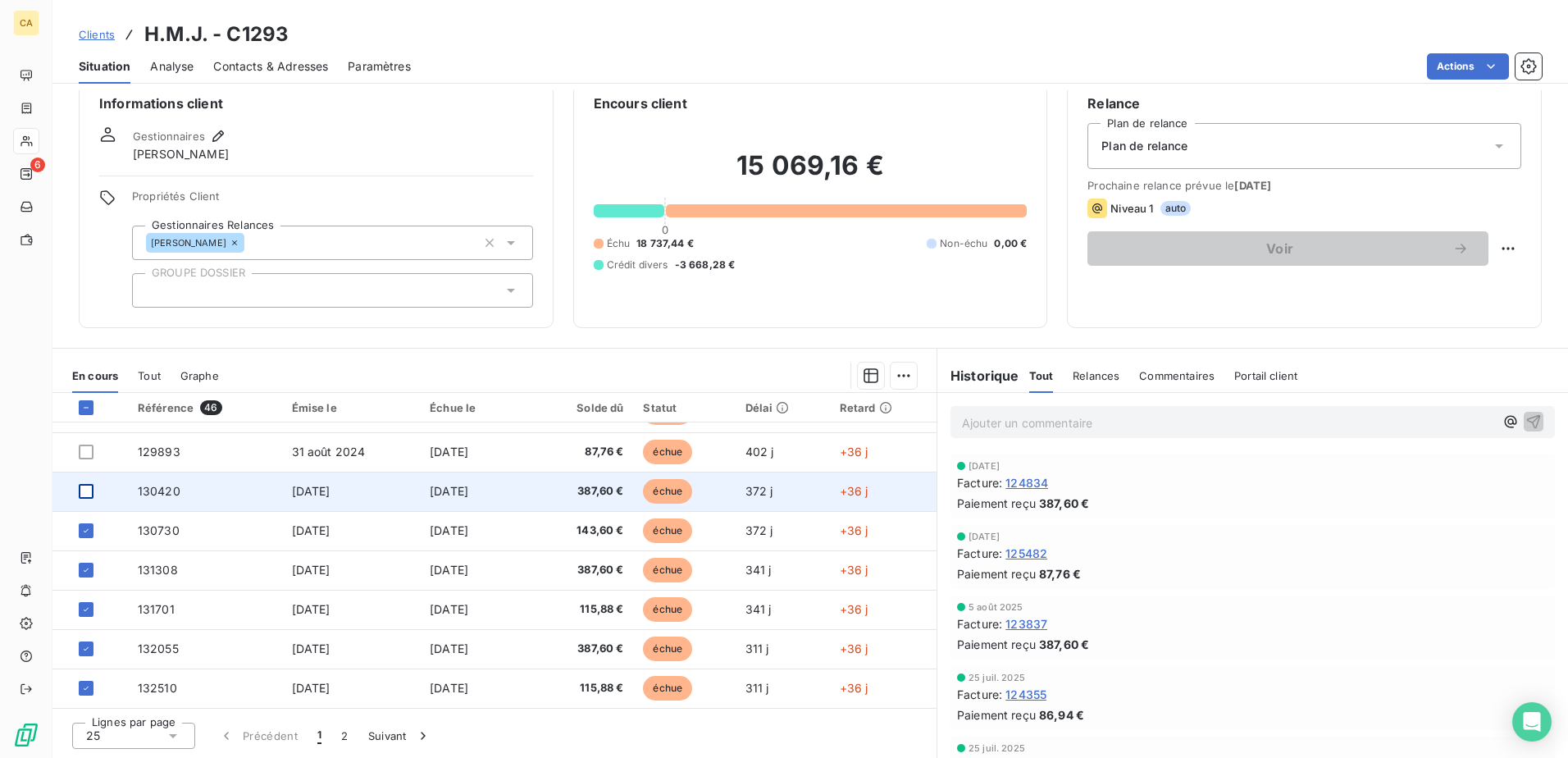
click at [85, 494] on div at bounding box center [86, 491] width 15 height 15
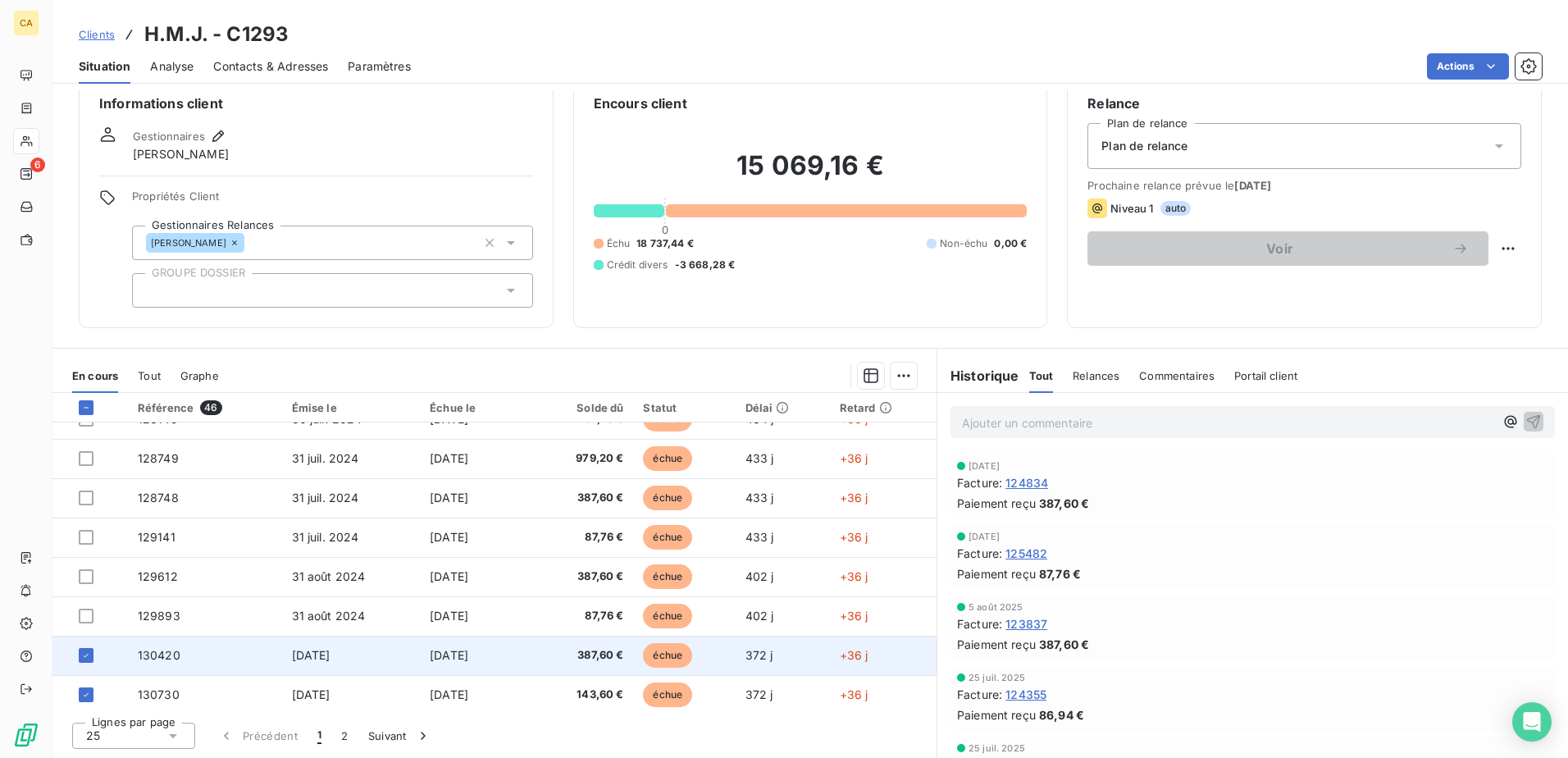
scroll to position [617, 0]
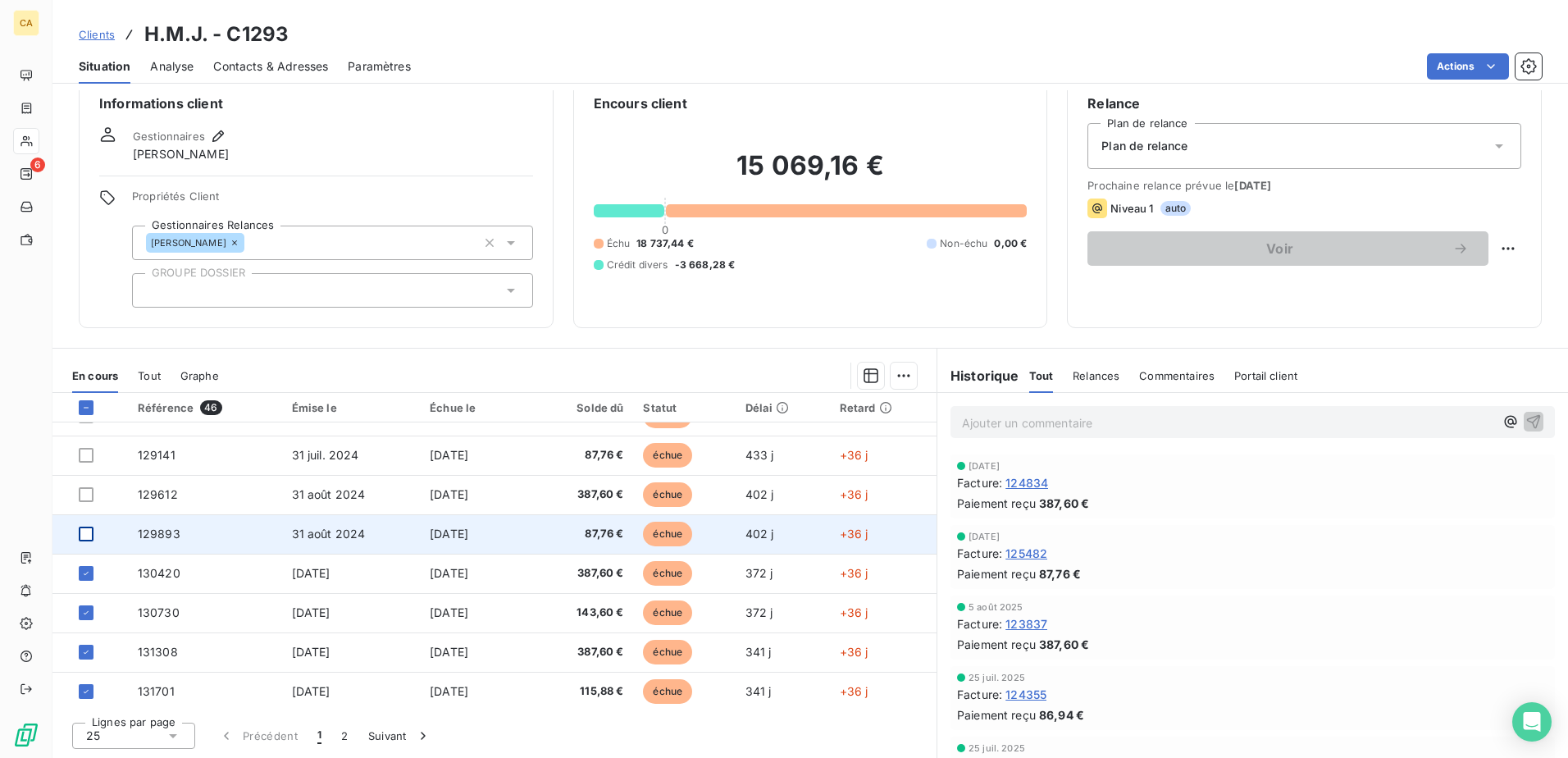
click at [88, 536] on div at bounding box center [86, 533] width 15 height 15
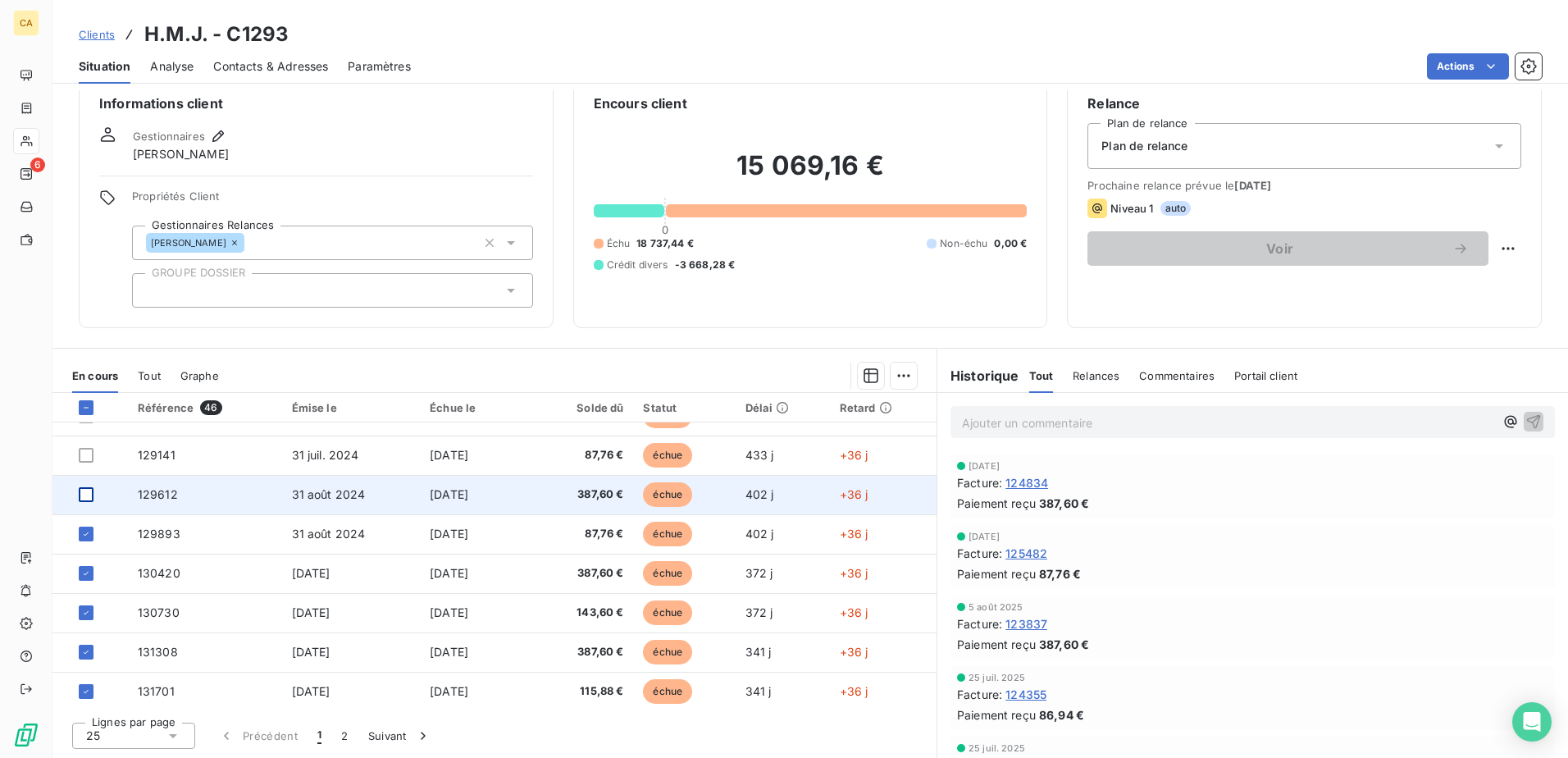
click at [83, 500] on div at bounding box center [86, 494] width 15 height 15
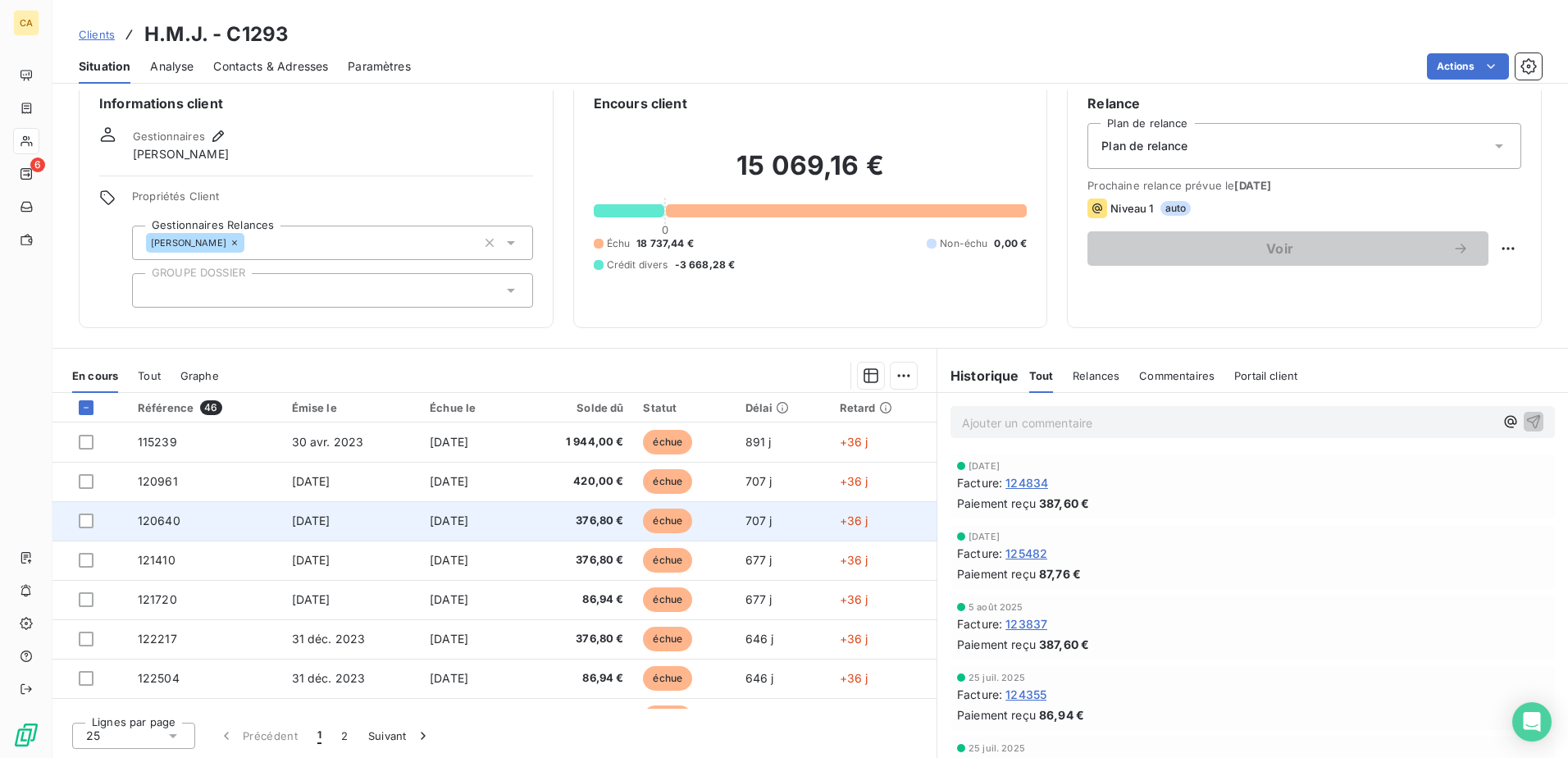
scroll to position [0, 0]
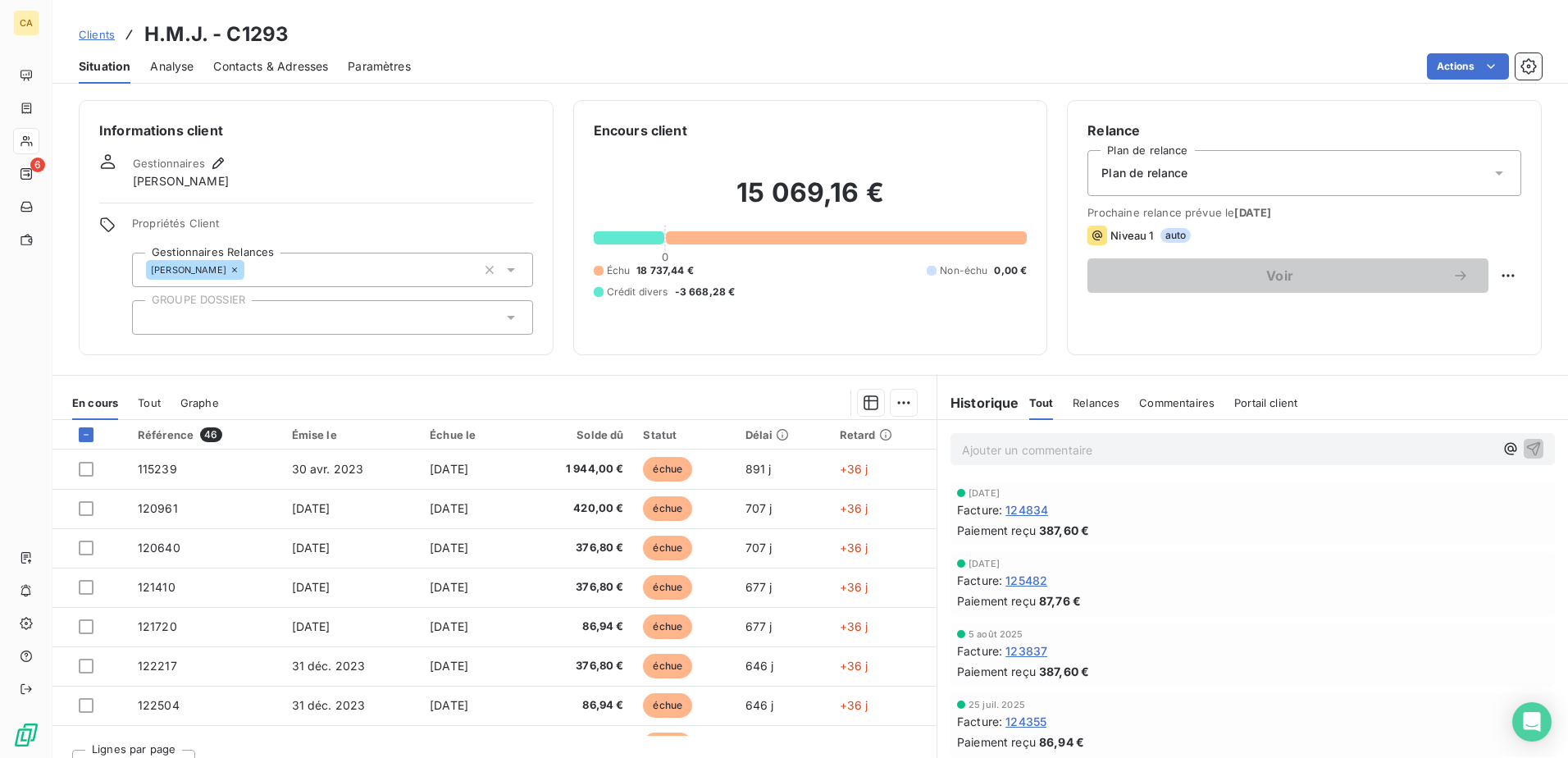
click at [139, 405] on span "Tout" at bounding box center [149, 402] width 23 height 13
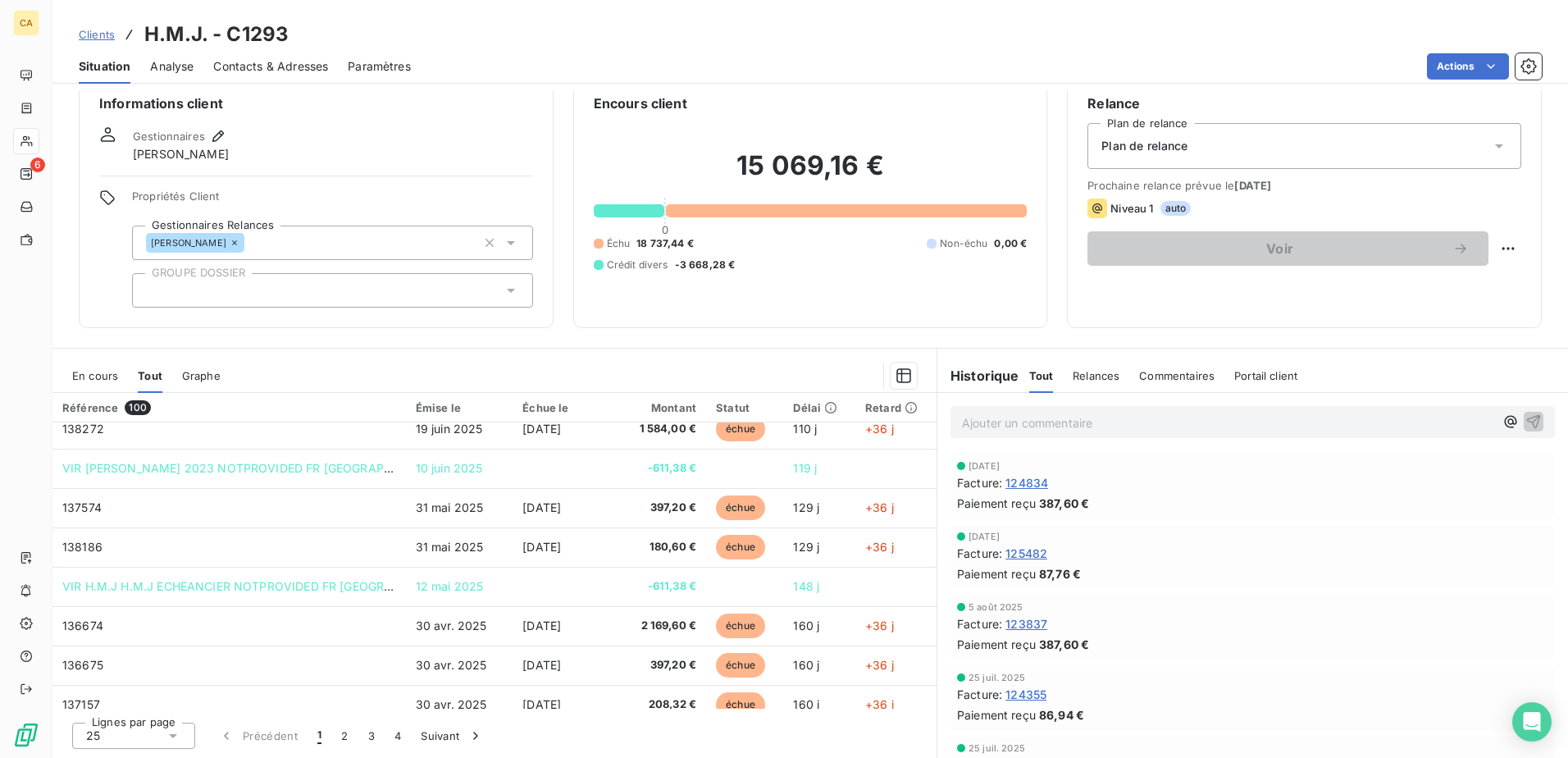
scroll to position [574, 0]
